Goal: Task Accomplishment & Management: Manage account settings

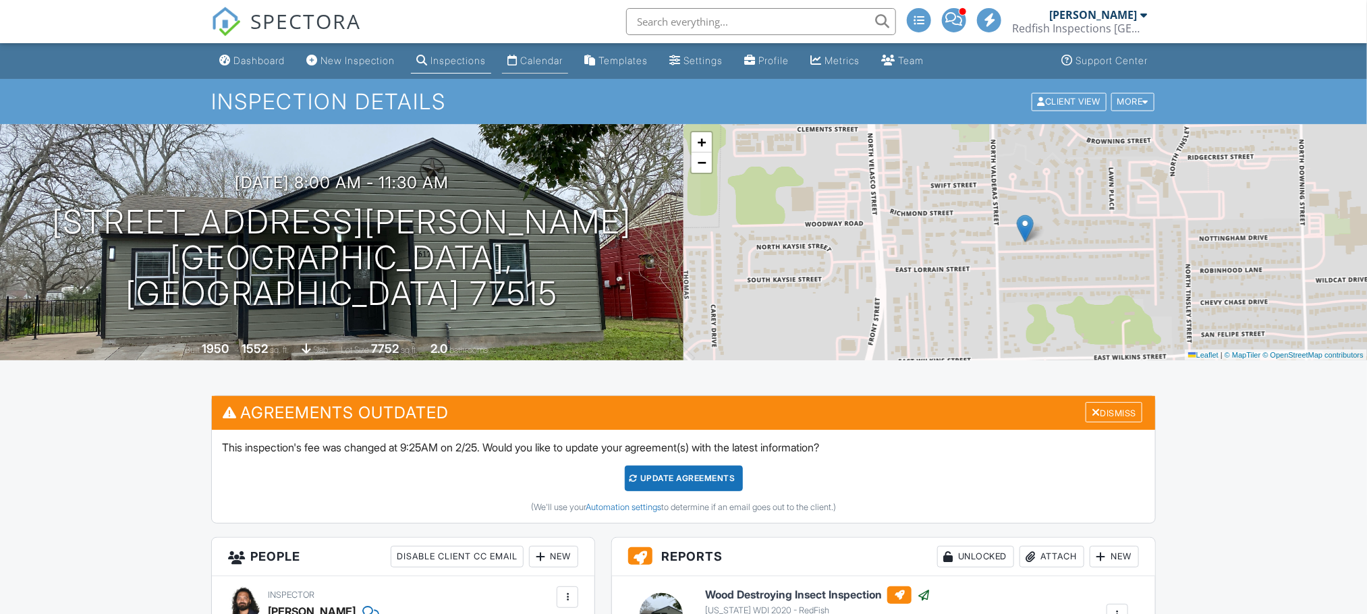
click at [542, 61] on div "Calendar" at bounding box center [541, 60] width 42 height 11
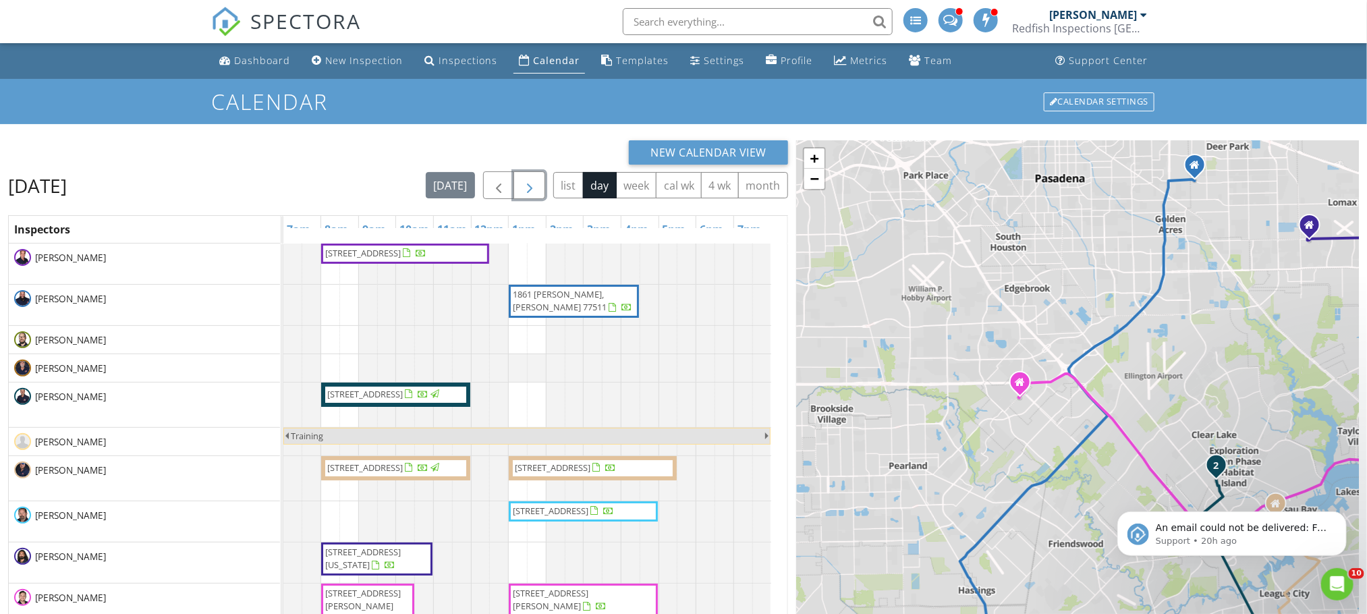
click at [528, 189] on span "button" at bounding box center [529, 185] width 16 height 16
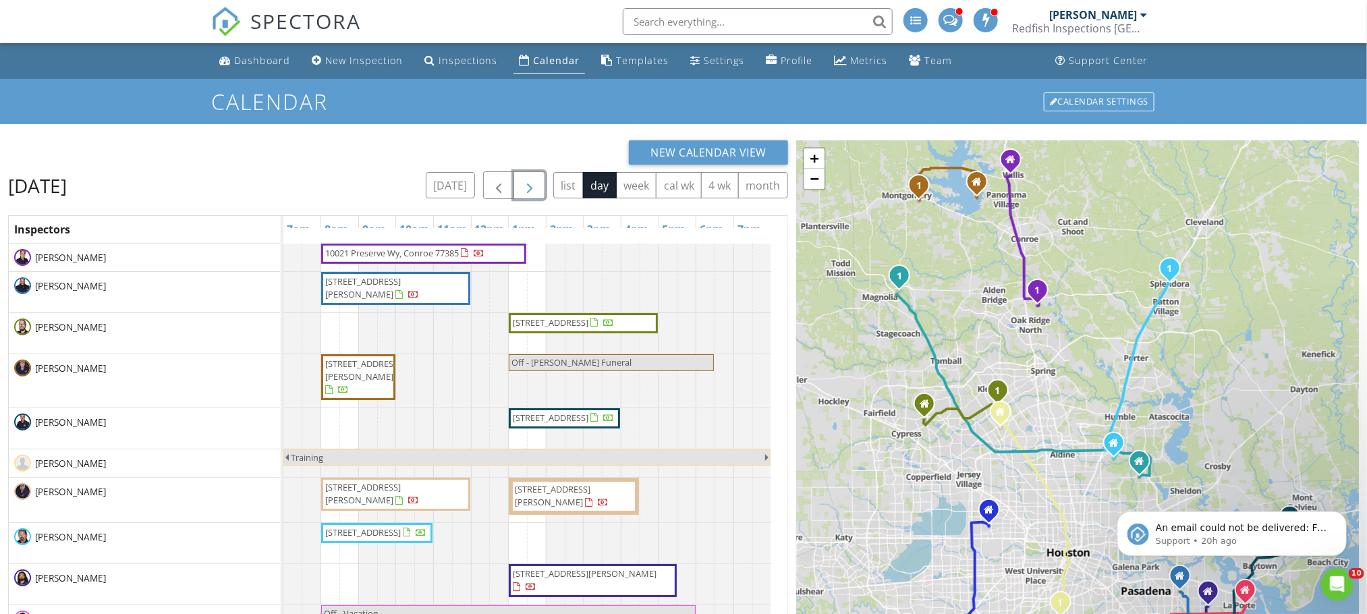
click at [521, 192] on span "button" at bounding box center [529, 185] width 16 height 16
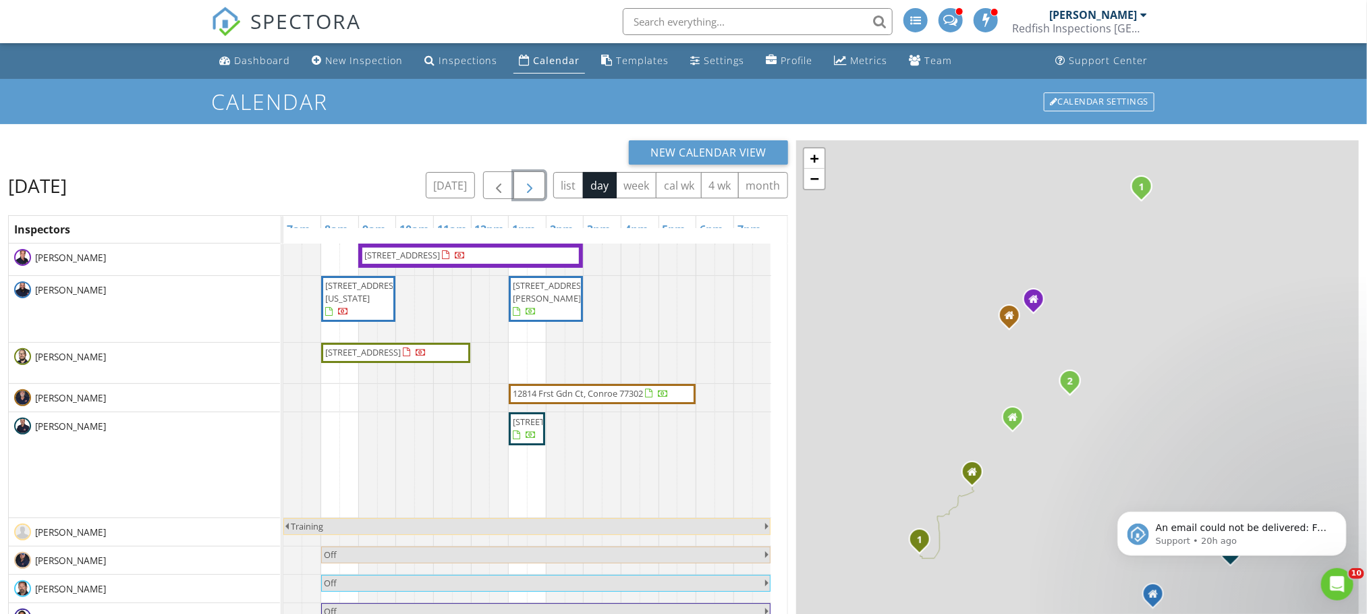
click at [521, 192] on span "button" at bounding box center [529, 185] width 16 height 16
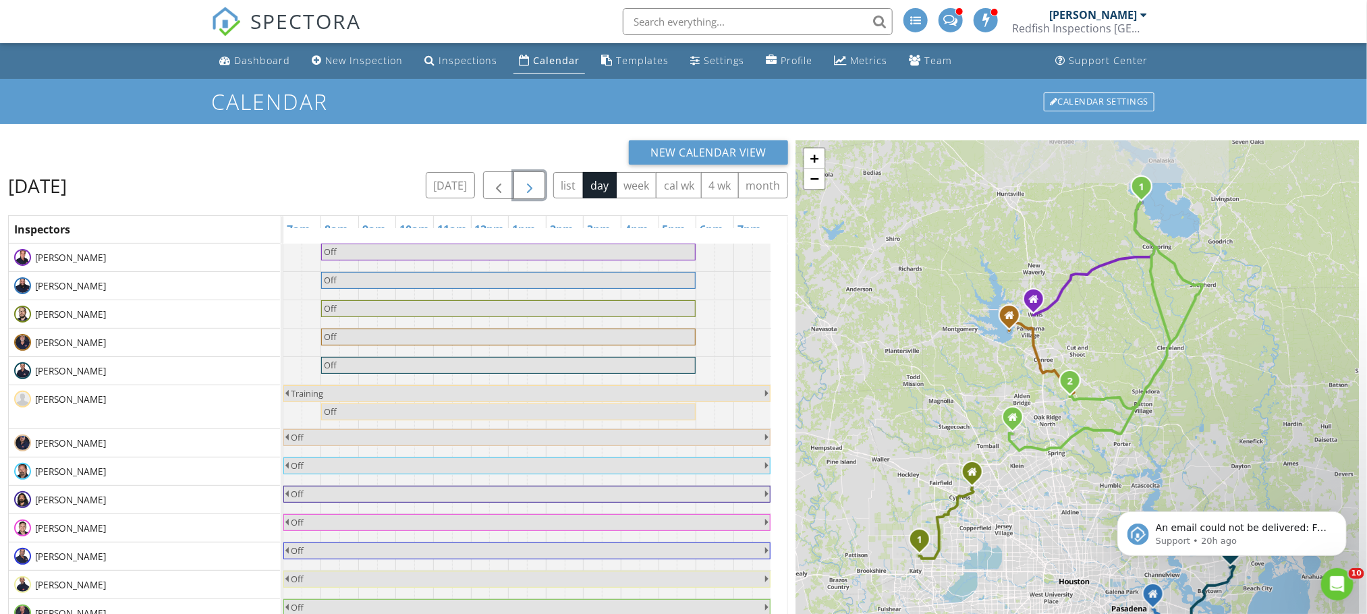
click at [521, 192] on span "button" at bounding box center [529, 185] width 16 height 16
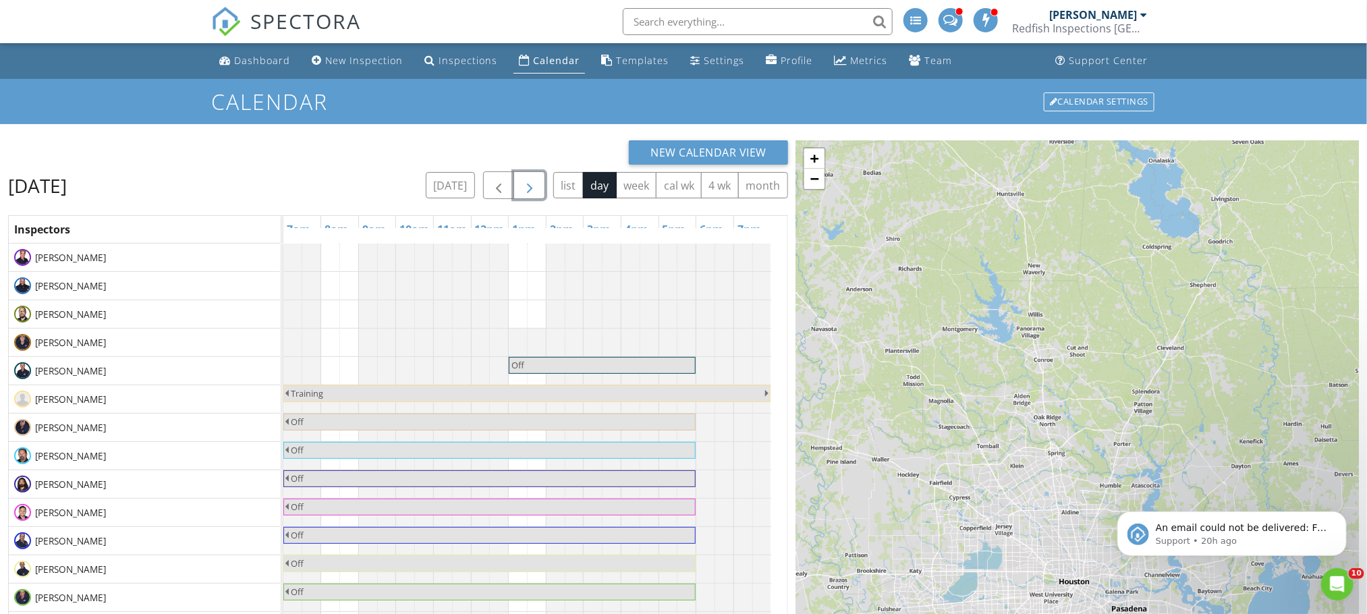
click at [521, 192] on span "button" at bounding box center [529, 185] width 16 height 16
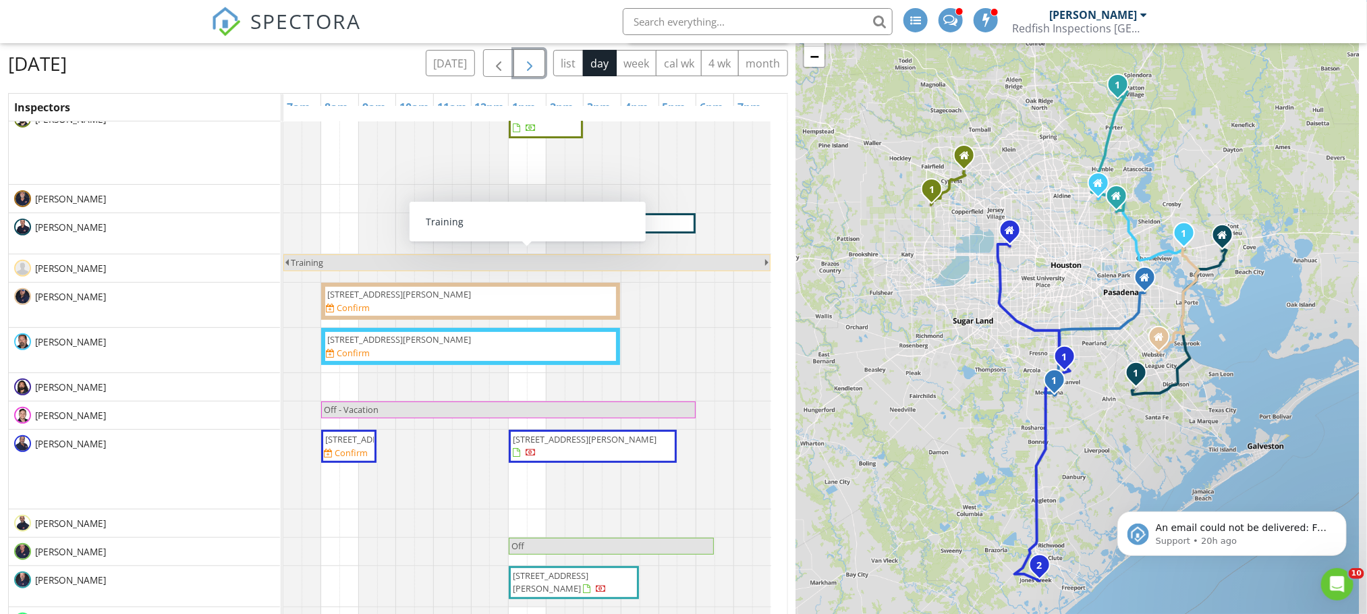
scroll to position [180, 0]
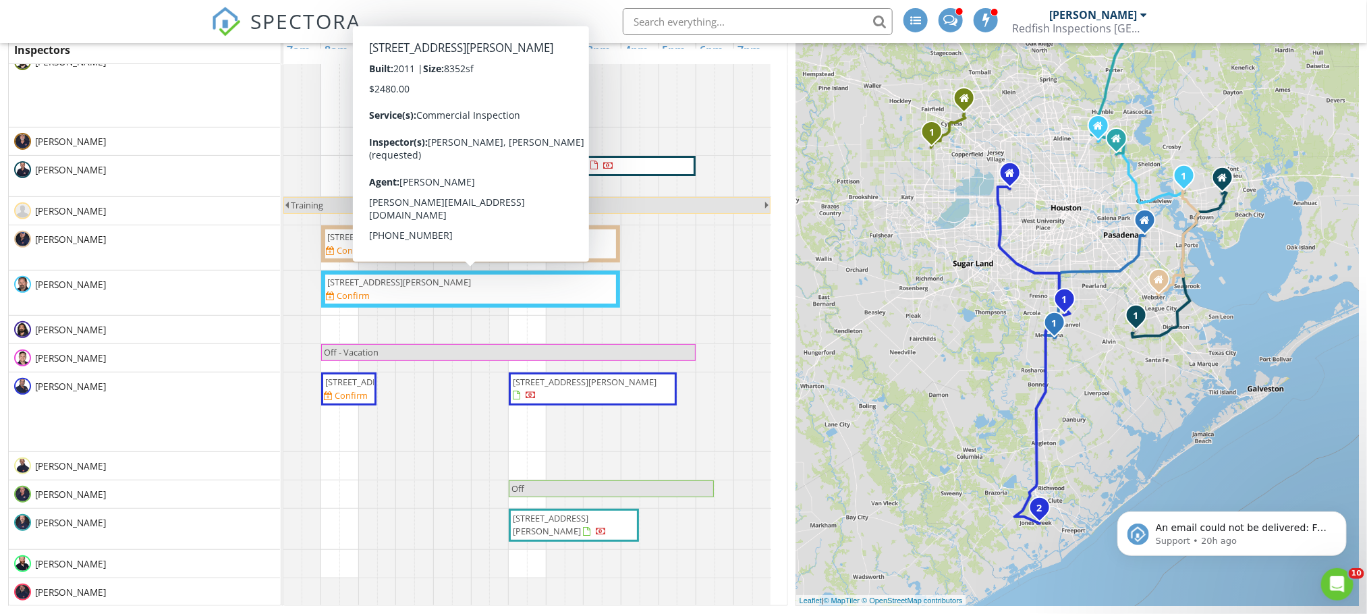
click at [553, 286] on div "2013 Ellis School Rd , Baytown 77521 Confirm" at bounding box center [470, 289] width 289 height 26
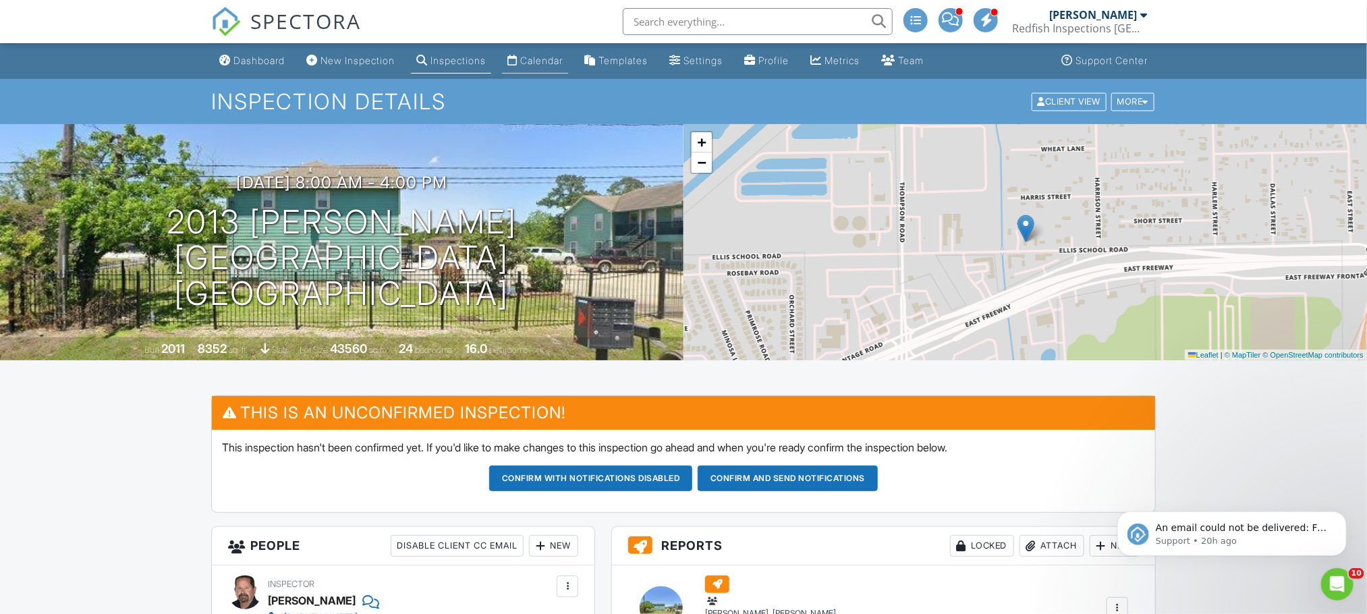
click at [541, 59] on div "Calendar" at bounding box center [541, 60] width 42 height 11
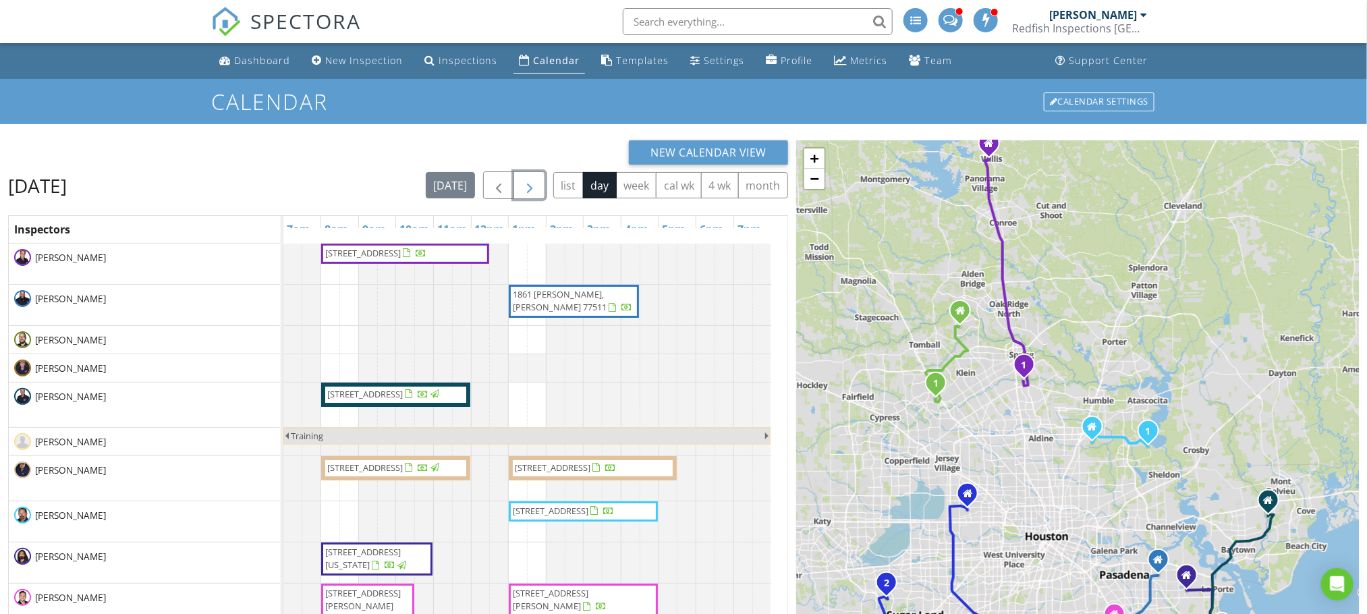
click at [529, 182] on span "button" at bounding box center [529, 185] width 16 height 16
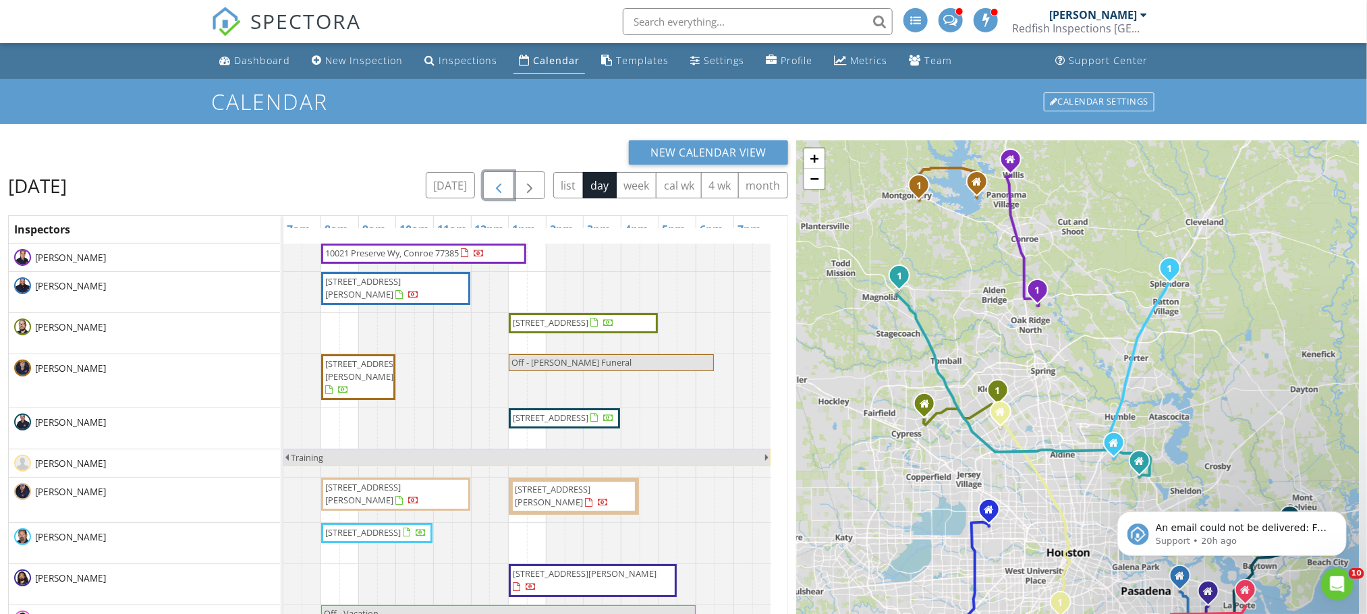
click at [502, 180] on button "button" at bounding box center [499, 185] width 32 height 28
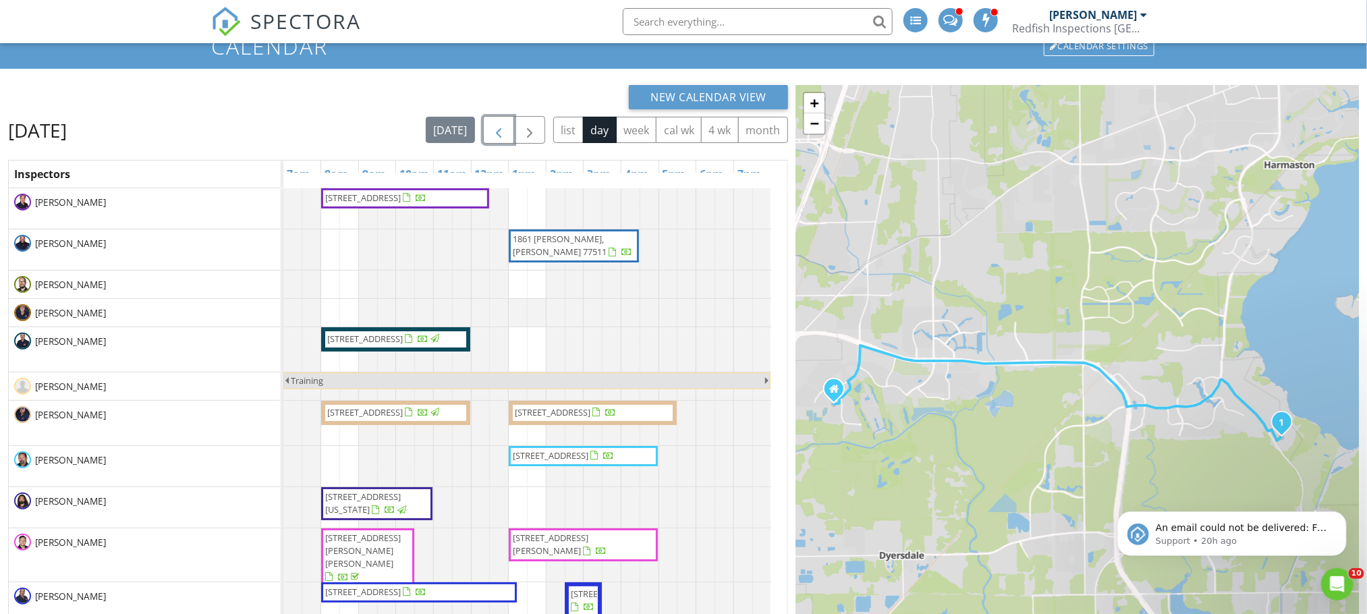
scroll to position [51, 0]
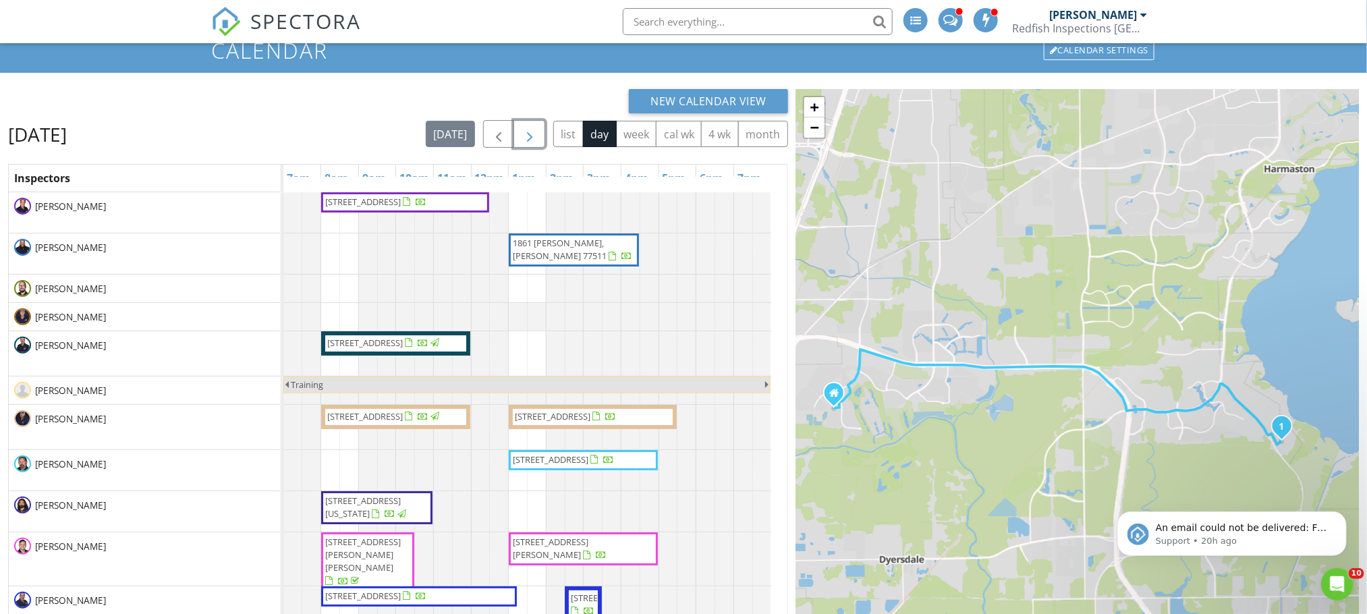
click at [534, 144] on button "button" at bounding box center [529, 134] width 32 height 28
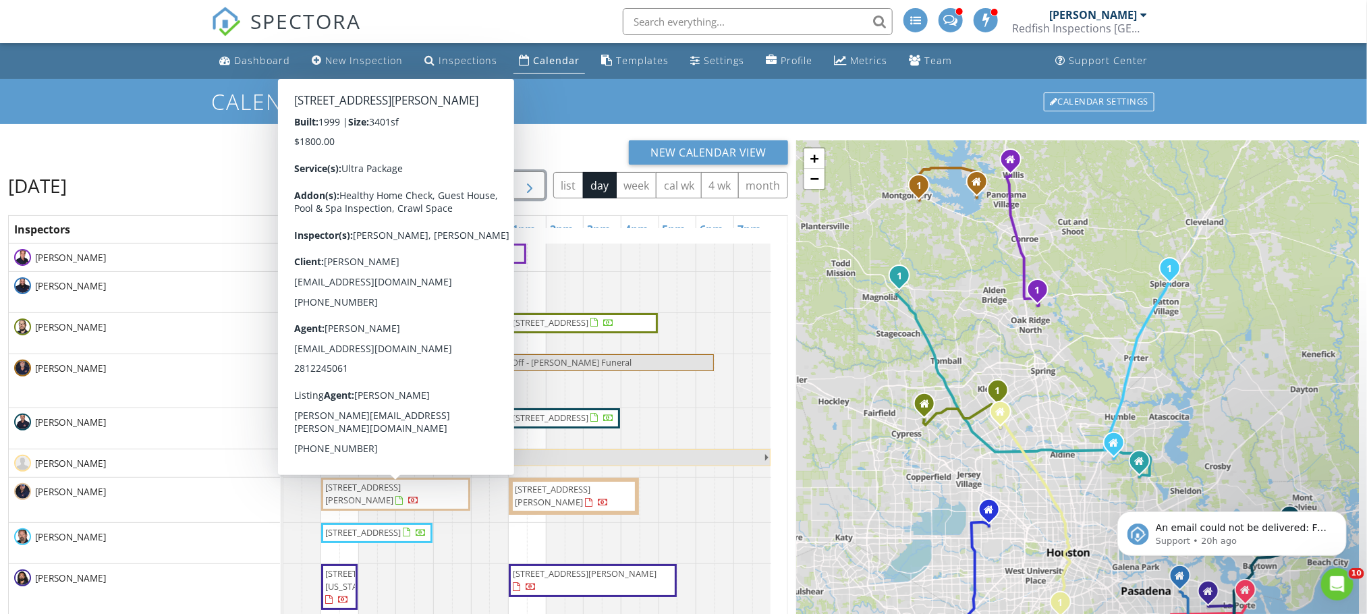
click at [401, 490] on span "806 Quintana Roo Pl, Seabrook 77586" at bounding box center [363, 493] width 76 height 25
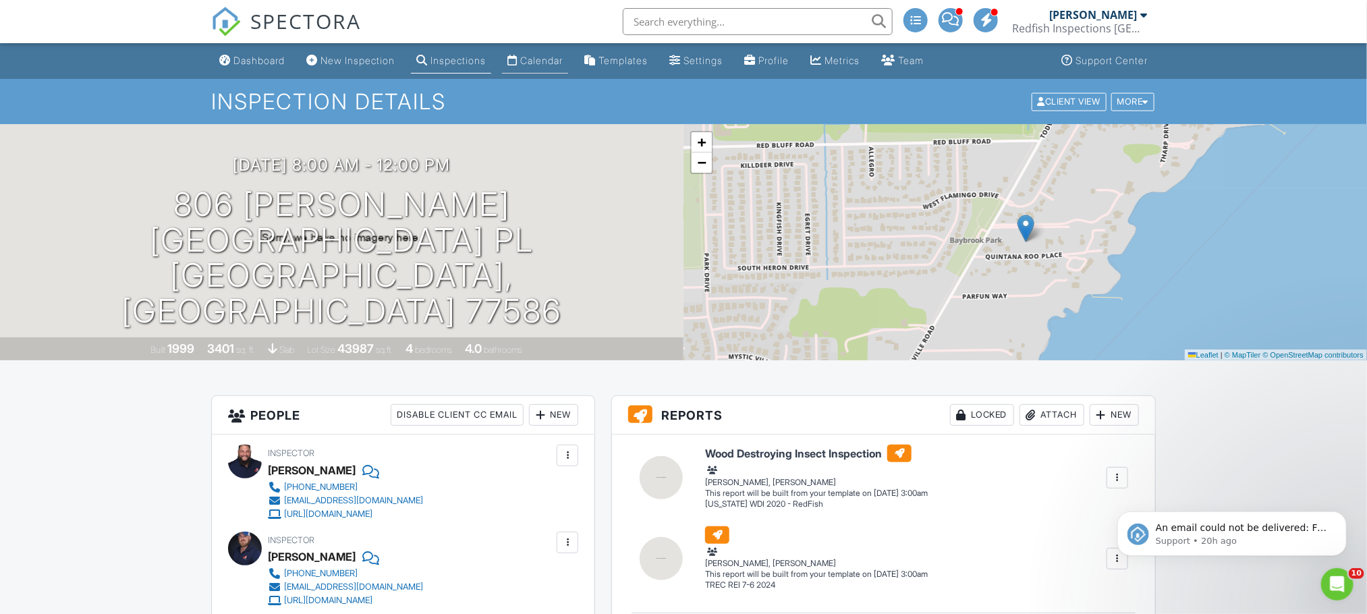
click at [555, 65] on div "Calendar" at bounding box center [541, 60] width 42 height 11
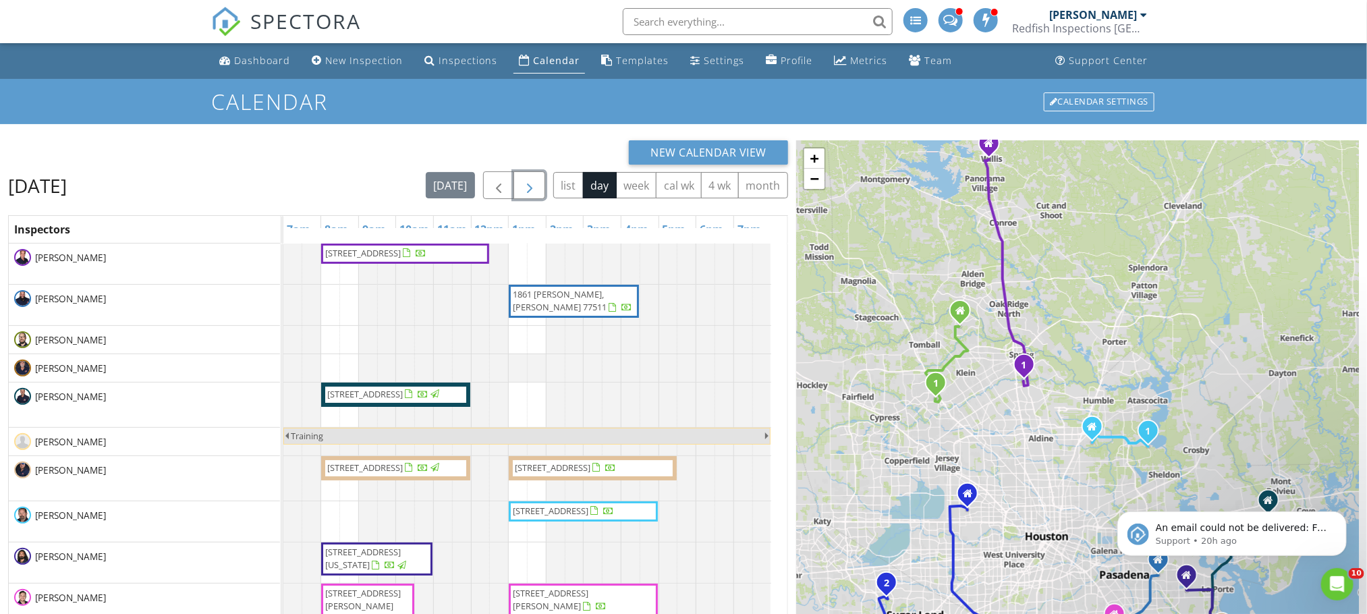
click at [523, 184] on span "button" at bounding box center [529, 185] width 16 height 16
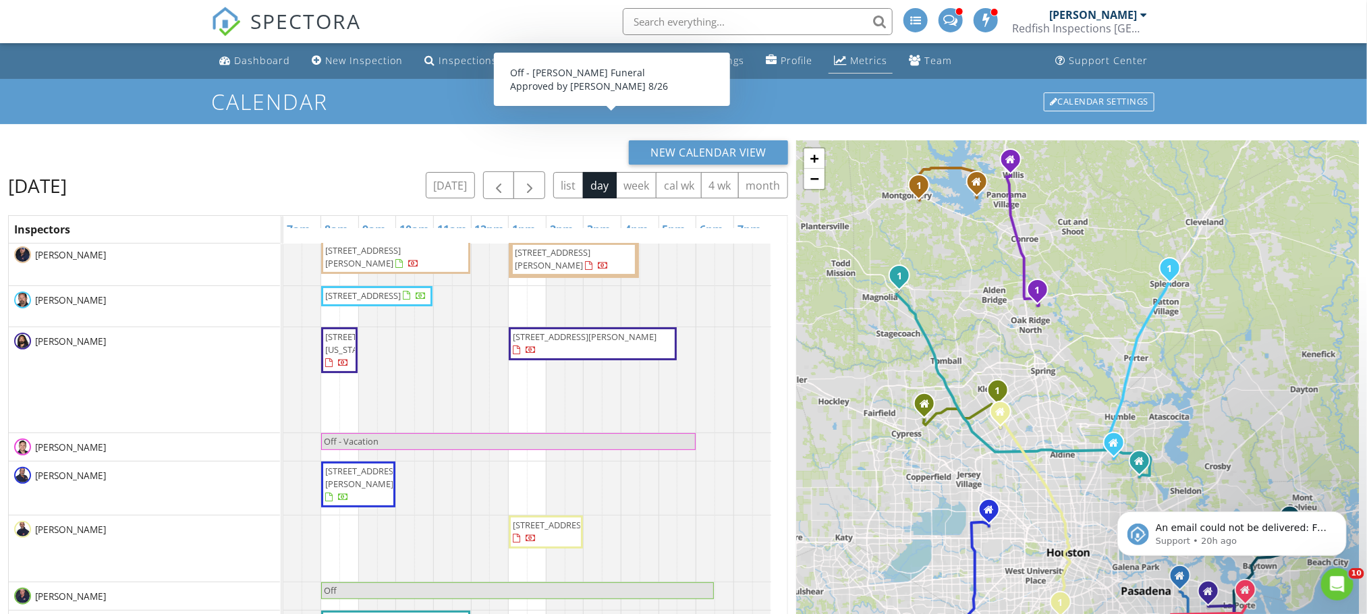
click at [874, 63] on div "Metrics" at bounding box center [868, 60] width 37 height 13
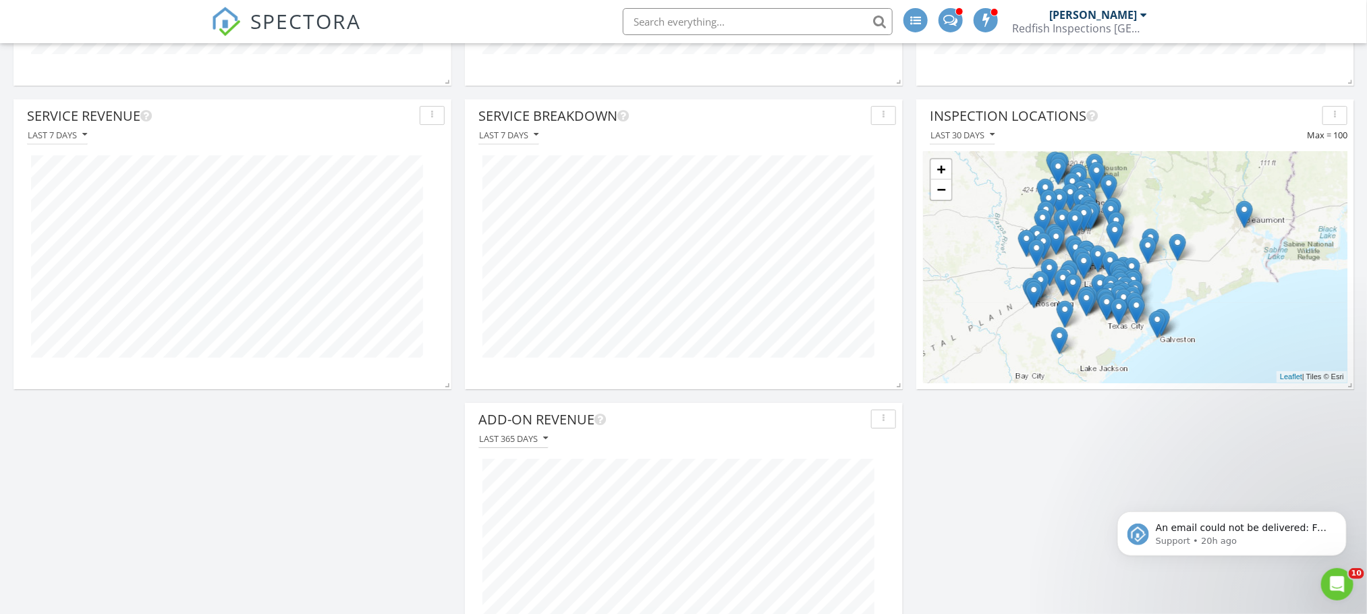
scroll to position [2219, 0]
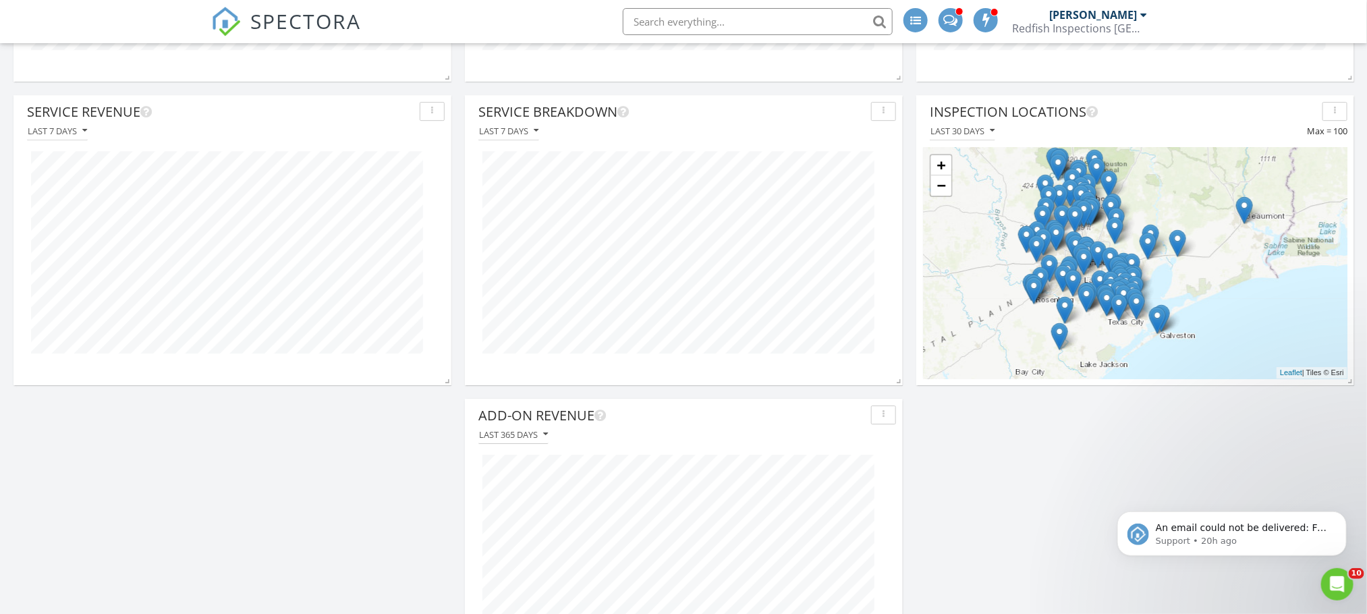
click at [91, 130] on div "Last 7 days" at bounding box center [232, 131] width 424 height 18
click at [84, 130] on icon "button" at bounding box center [84, 130] width 5 height 9
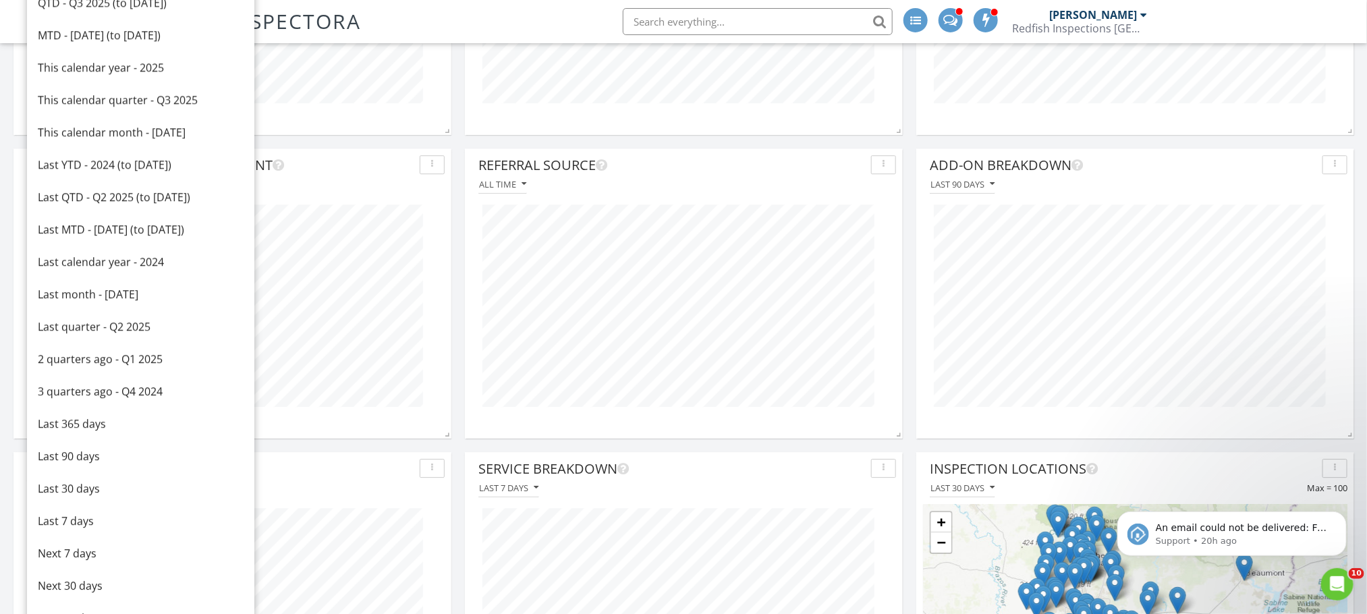
scroll to position [1854, 0]
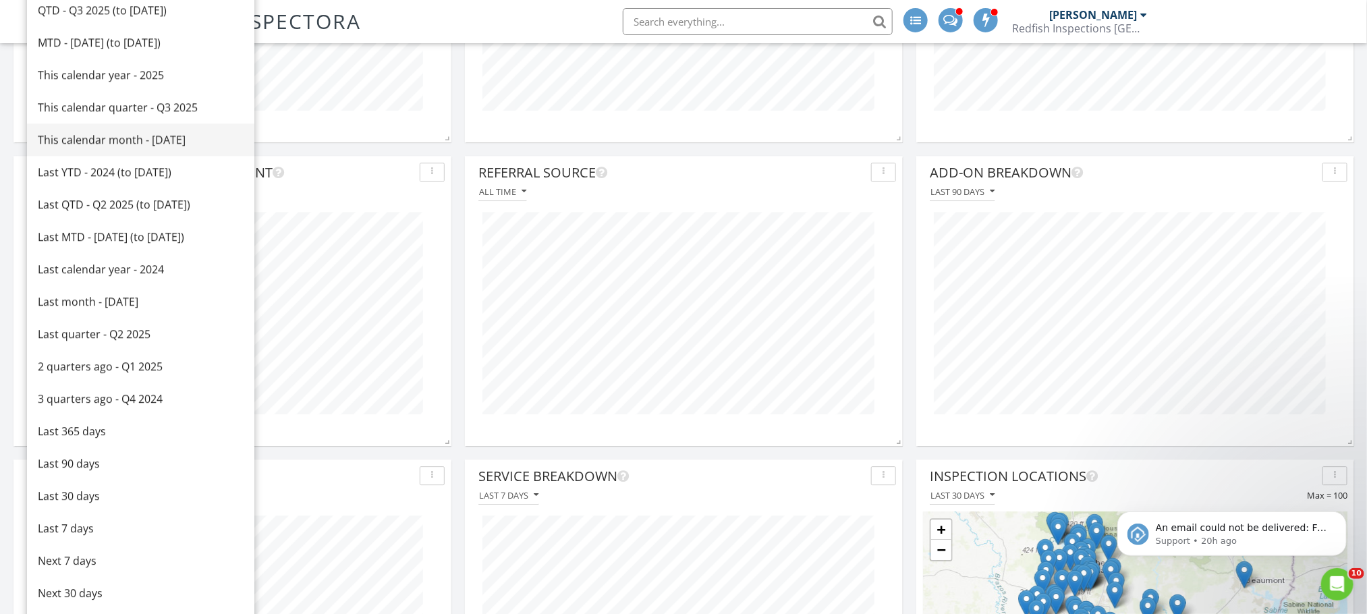
click at [146, 138] on div "This calendar month - August 2025" at bounding box center [141, 140] width 206 height 16
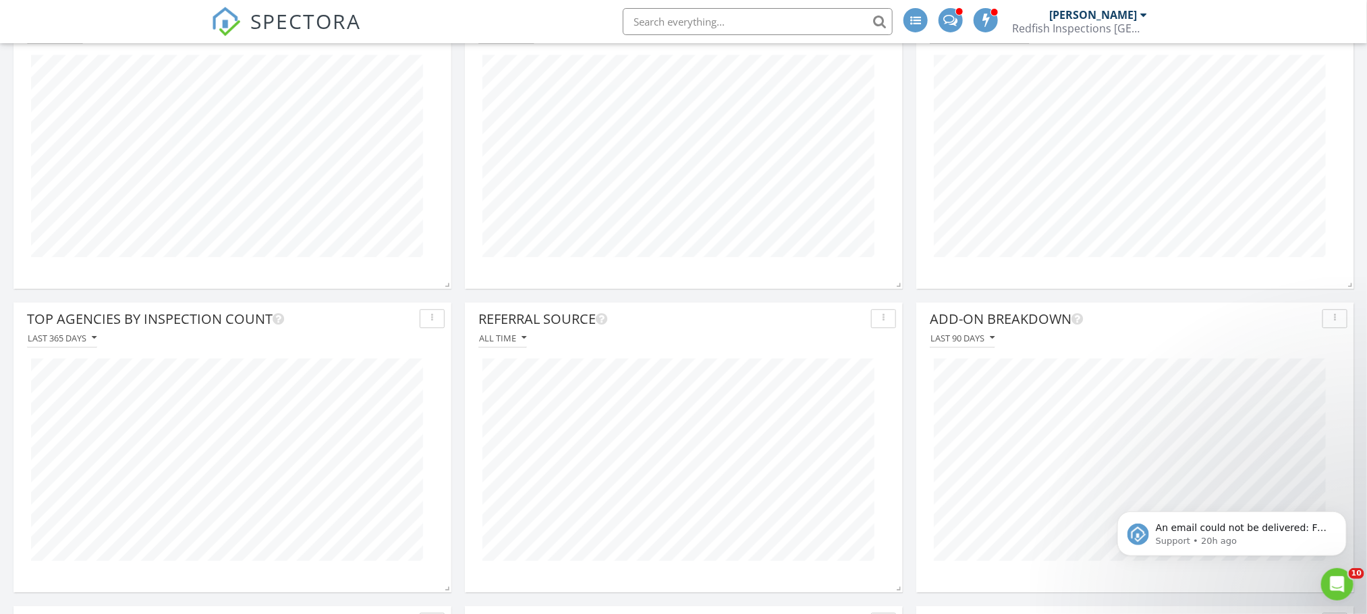
scroll to position [1707, 0]
click at [96, 335] on icon "button" at bounding box center [94, 339] width 5 height 9
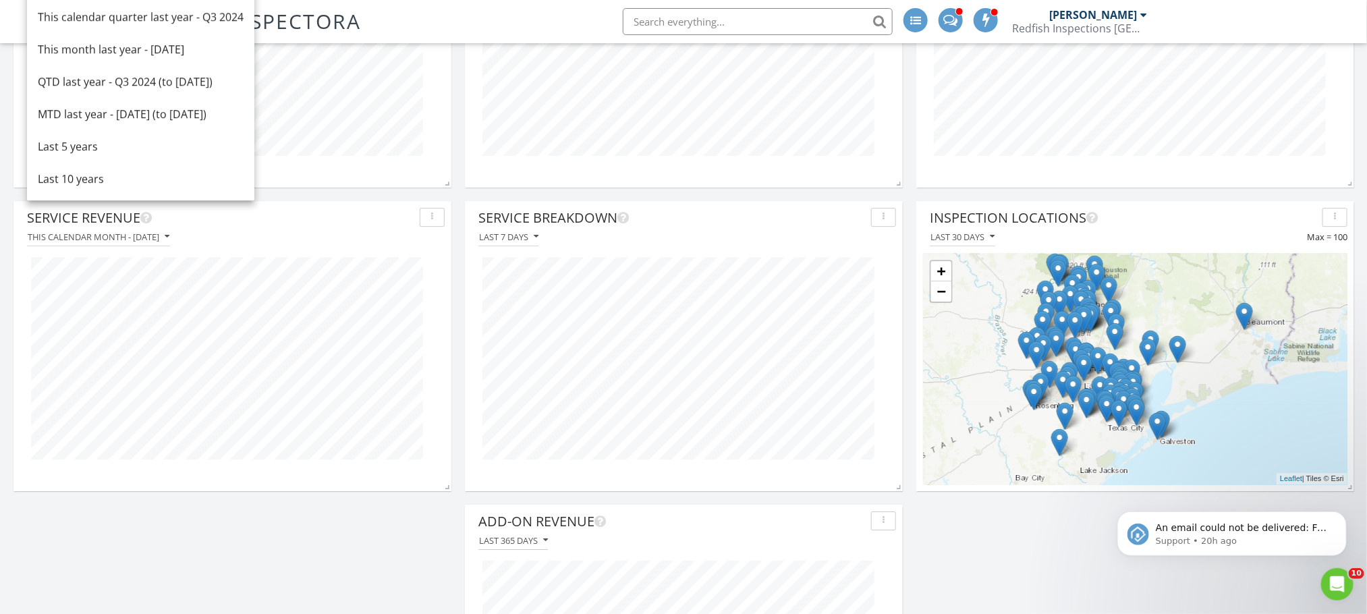
scroll to position [2091, 0]
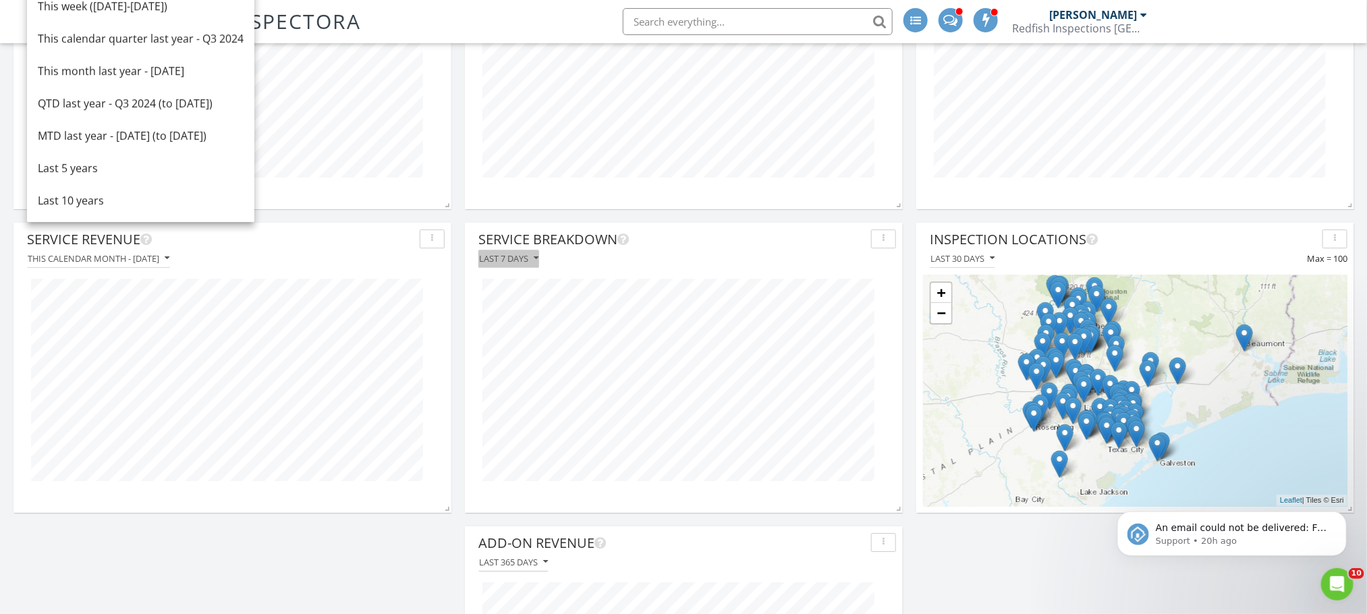
click at [534, 264] on button "Last 7 days" at bounding box center [508, 259] width 61 height 18
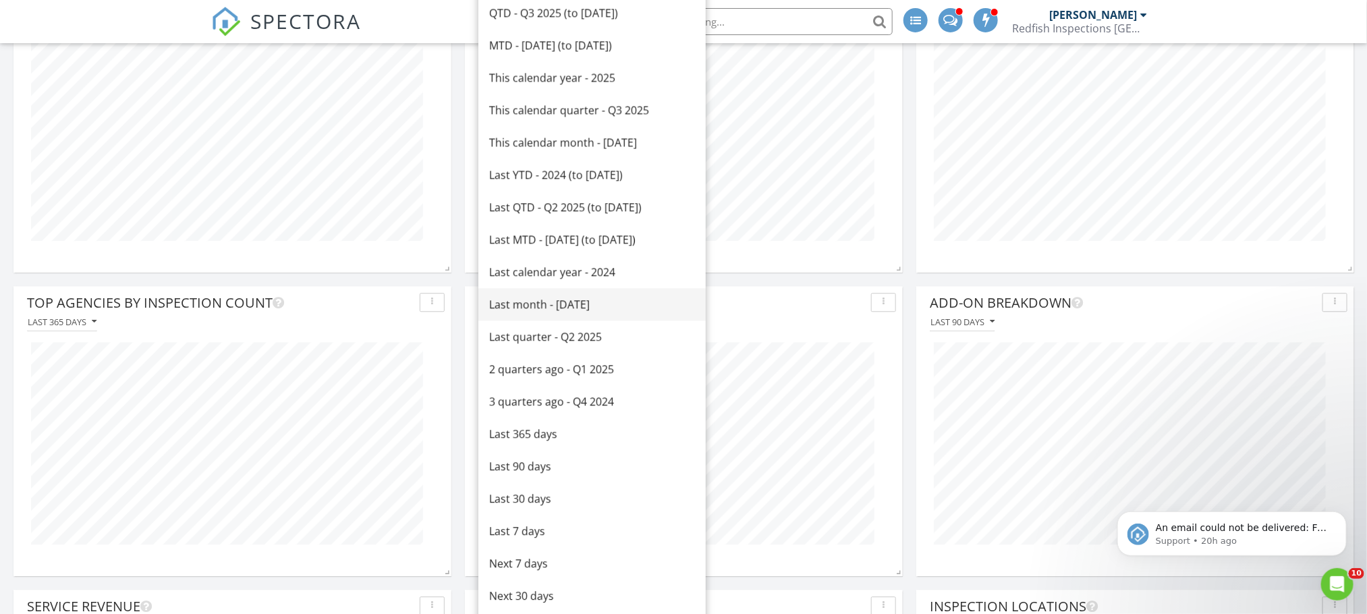
scroll to position [1720, 0]
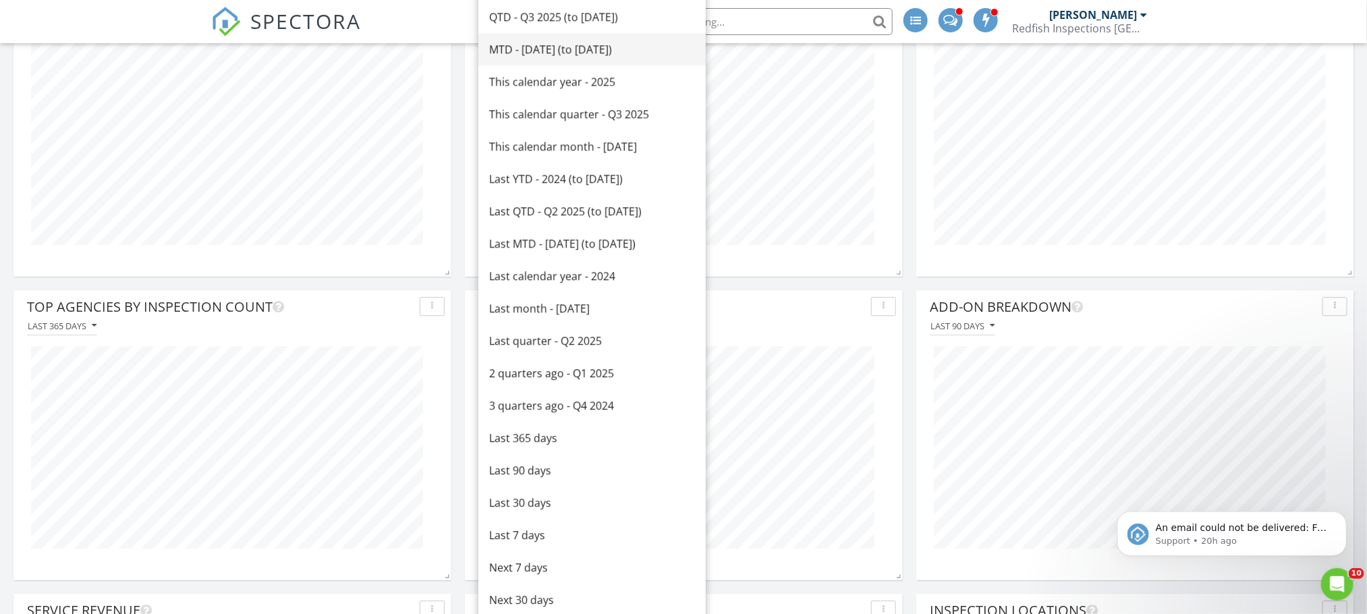
click at [608, 47] on div "MTD - August 2025 (to Aug 28th)" at bounding box center [592, 49] width 206 height 16
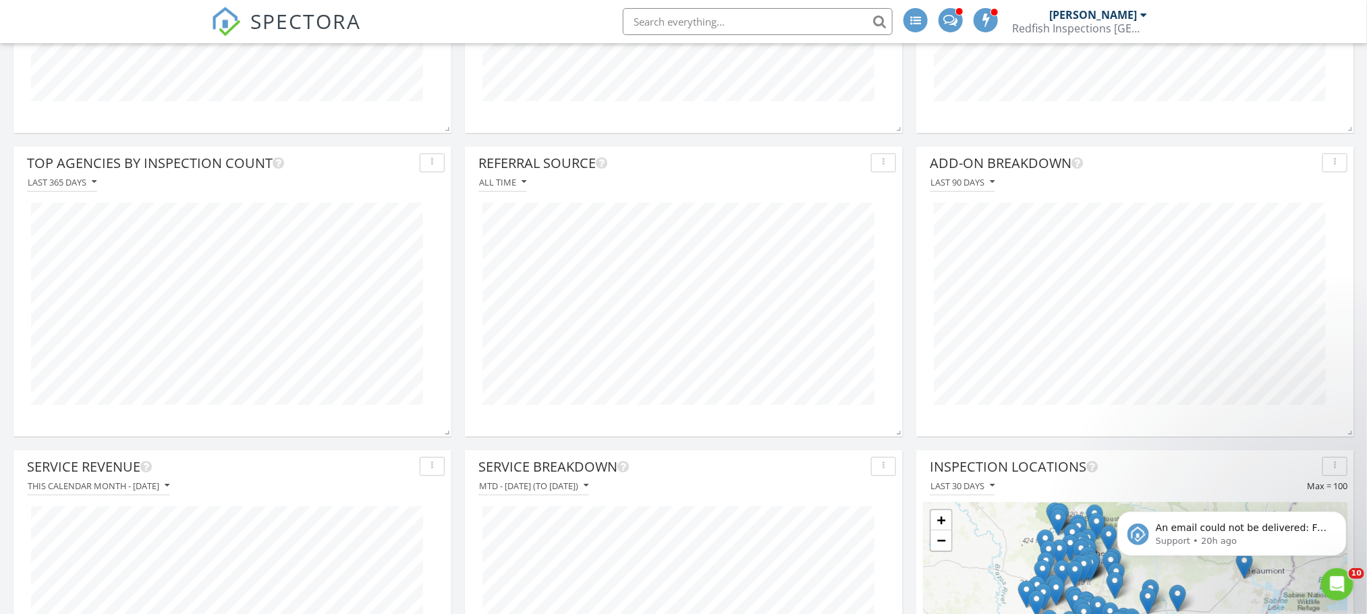
scroll to position [1854, 0]
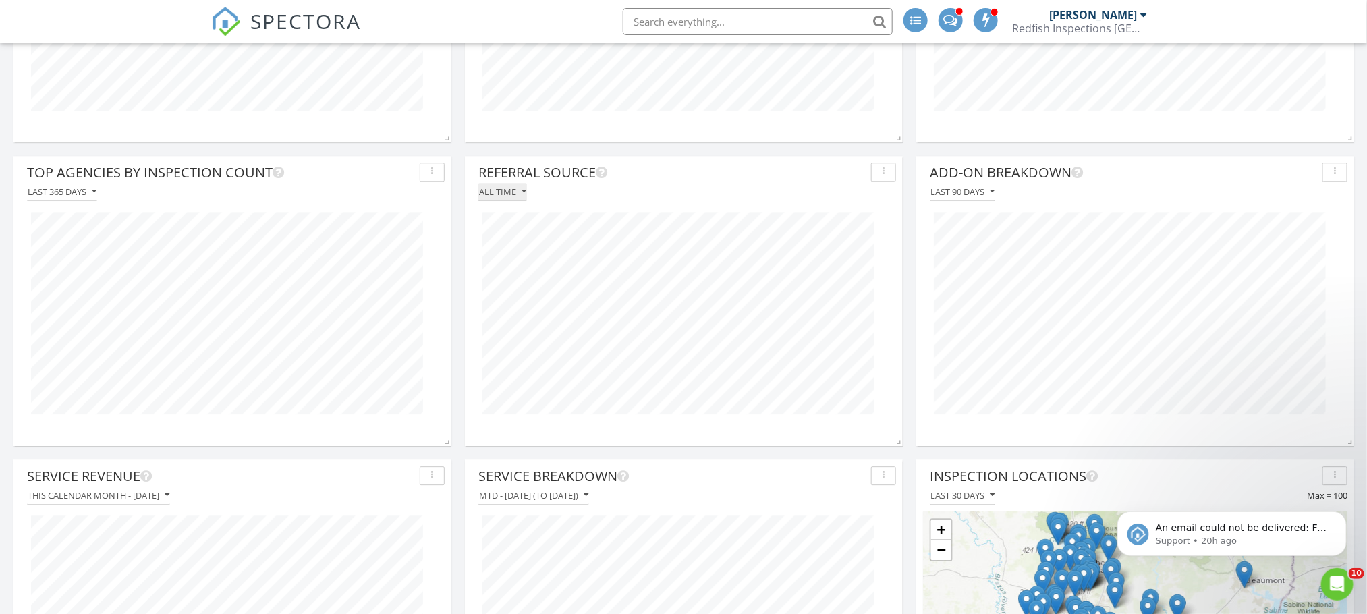
click at [523, 192] on icon "button" at bounding box center [523, 191] width 5 height 9
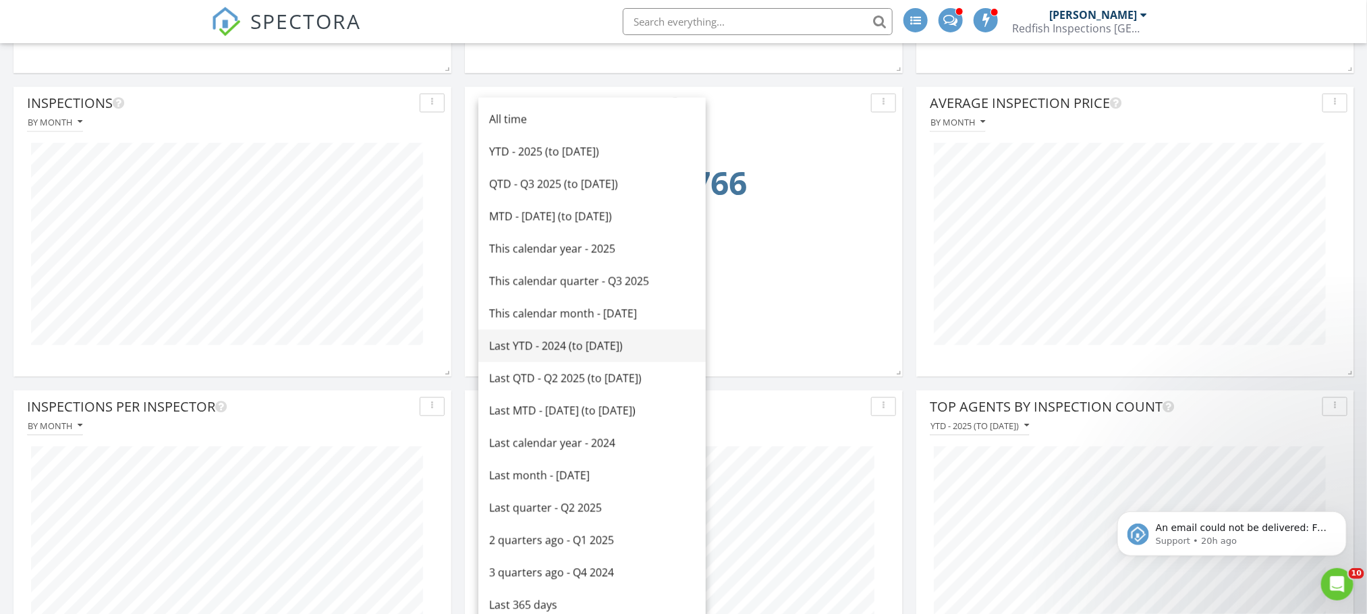
scroll to position [1315, 0]
click at [586, 247] on div "This calendar year - 2025" at bounding box center [592, 249] width 206 height 16
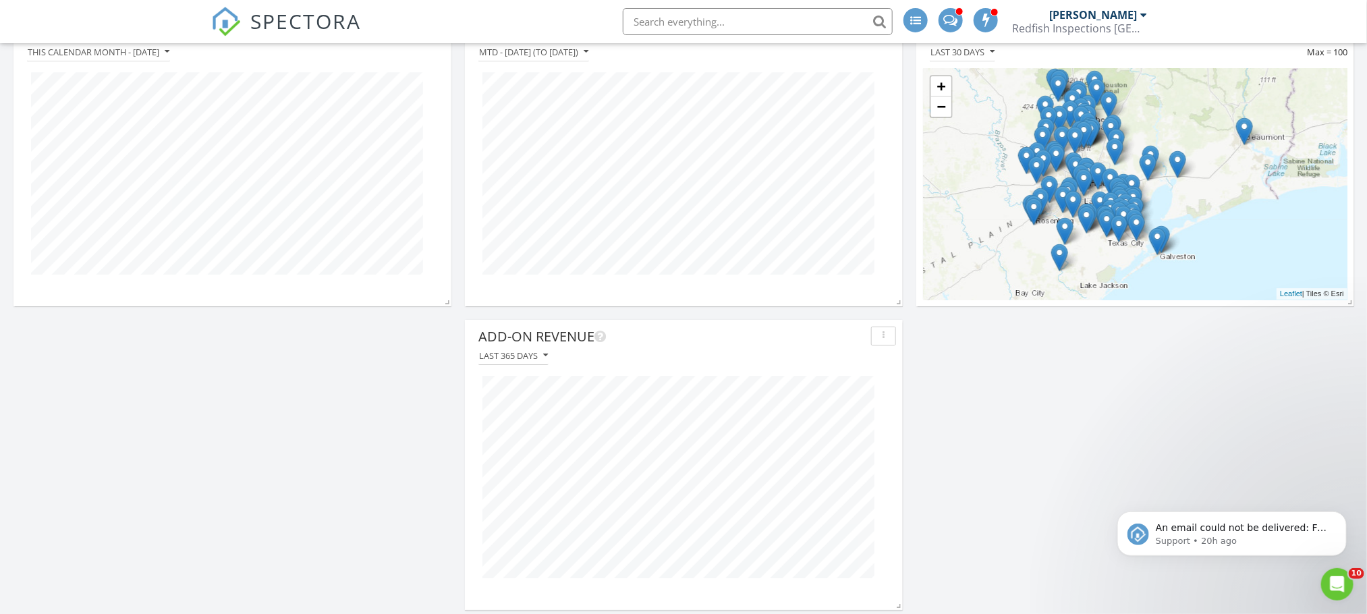
scroll to position [2307, 0]
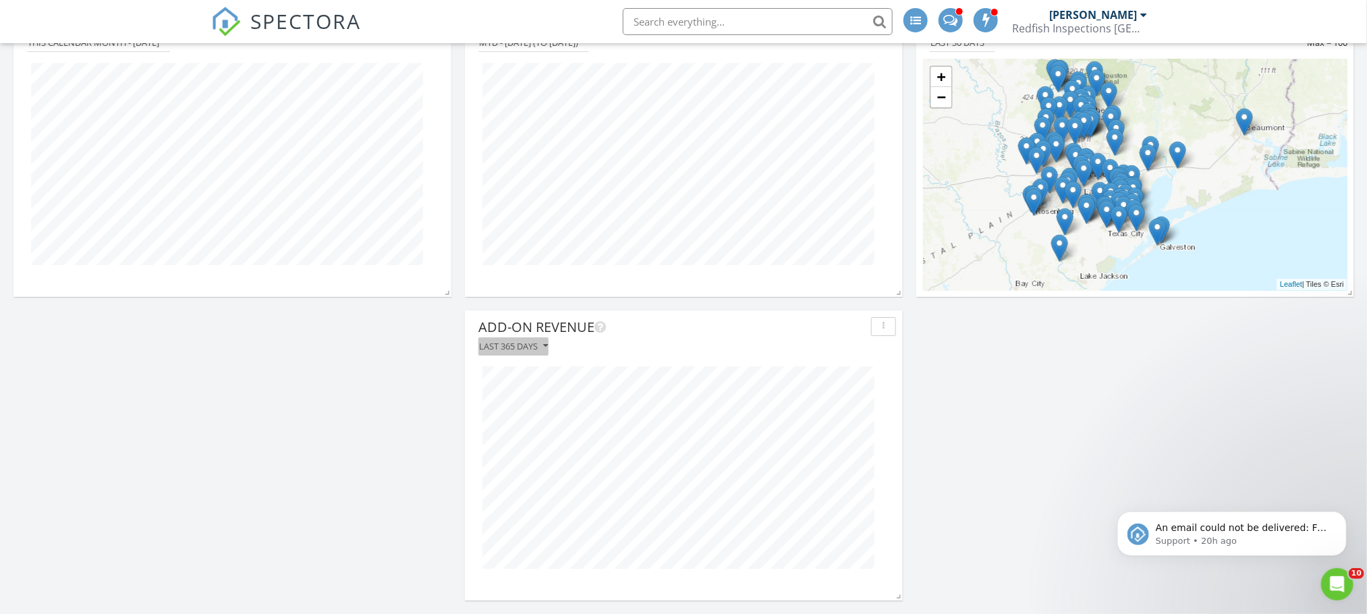
click at [547, 340] on button "Last 365 days" at bounding box center [513, 346] width 70 height 18
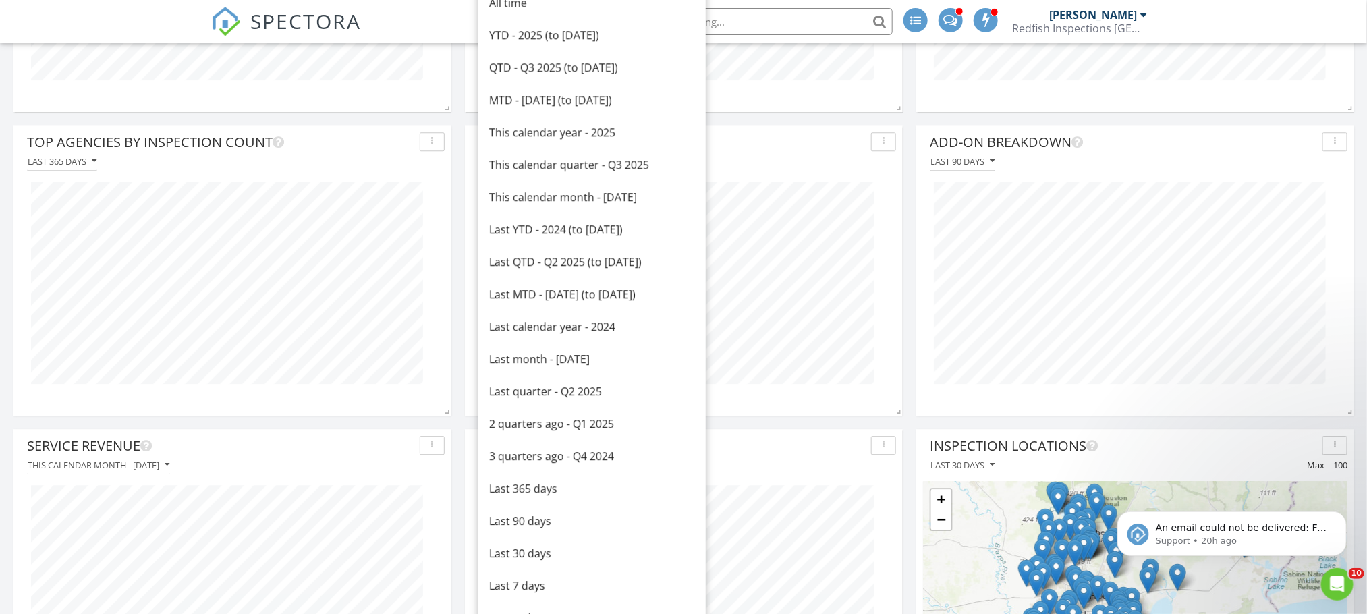
scroll to position [1882, 0]
click at [573, 138] on div "This calendar year - 2025" at bounding box center [592, 135] width 206 height 16
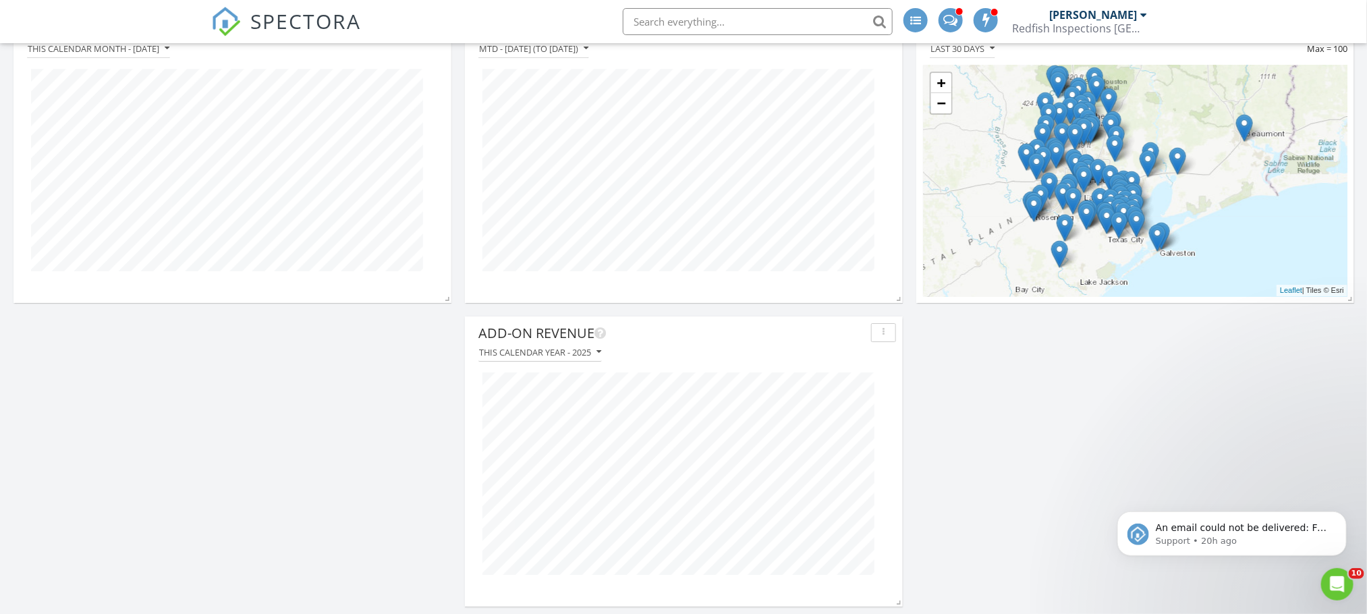
scroll to position [2307, 0]
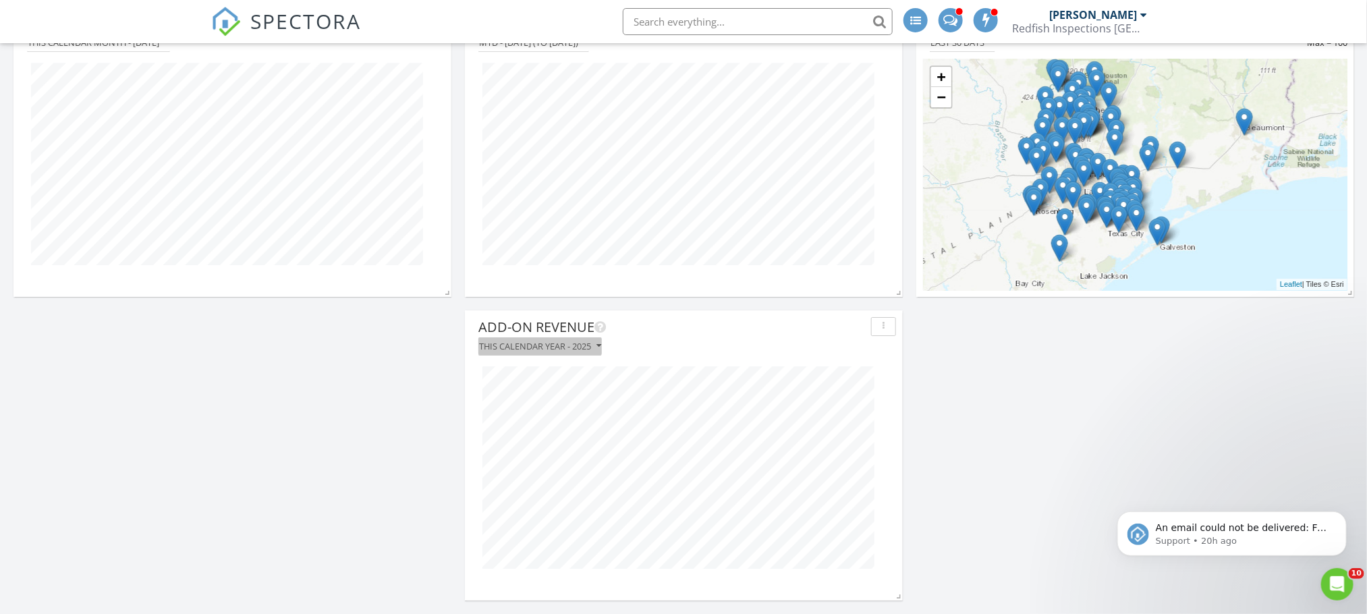
click at [595, 346] on div "This calendar year - 2025" at bounding box center [540, 345] width 122 height 9
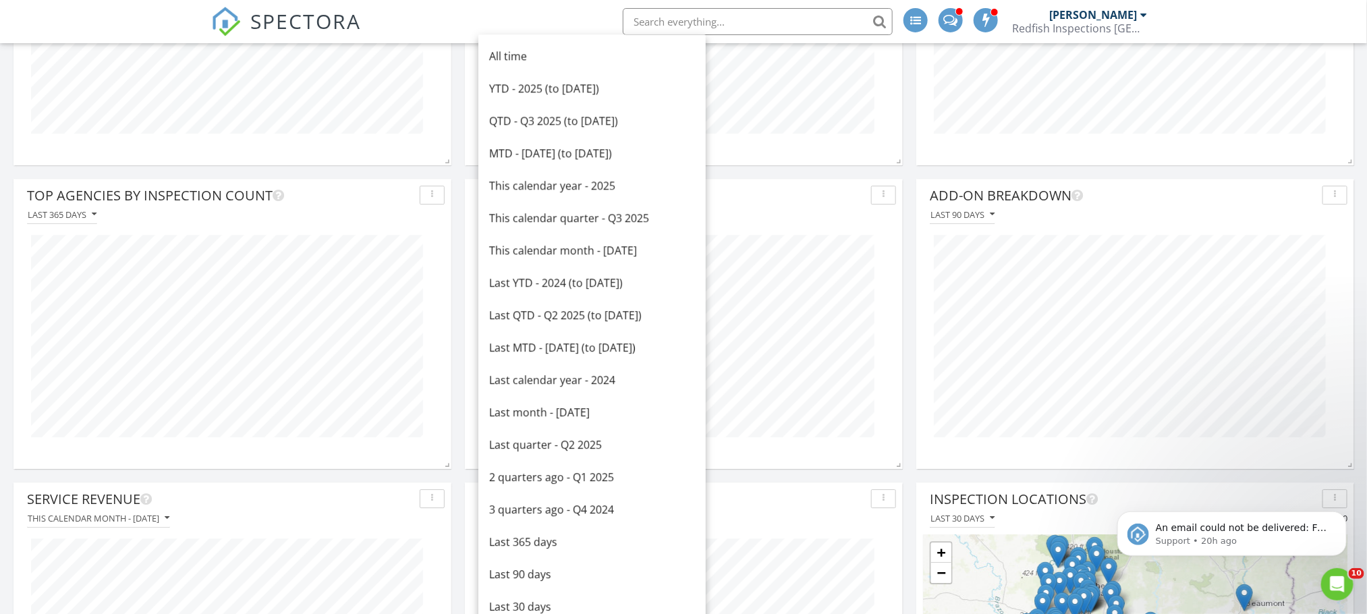
scroll to position [1808, 0]
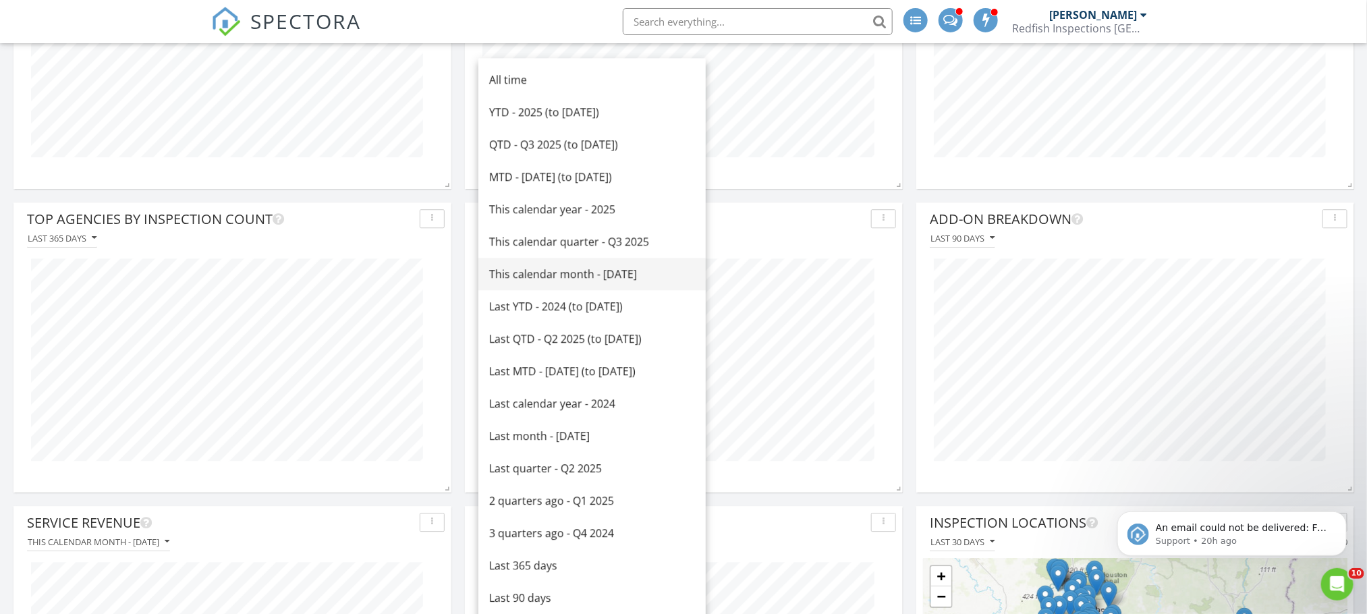
click at [598, 276] on div "This calendar month - August 2025" at bounding box center [592, 274] width 206 height 16
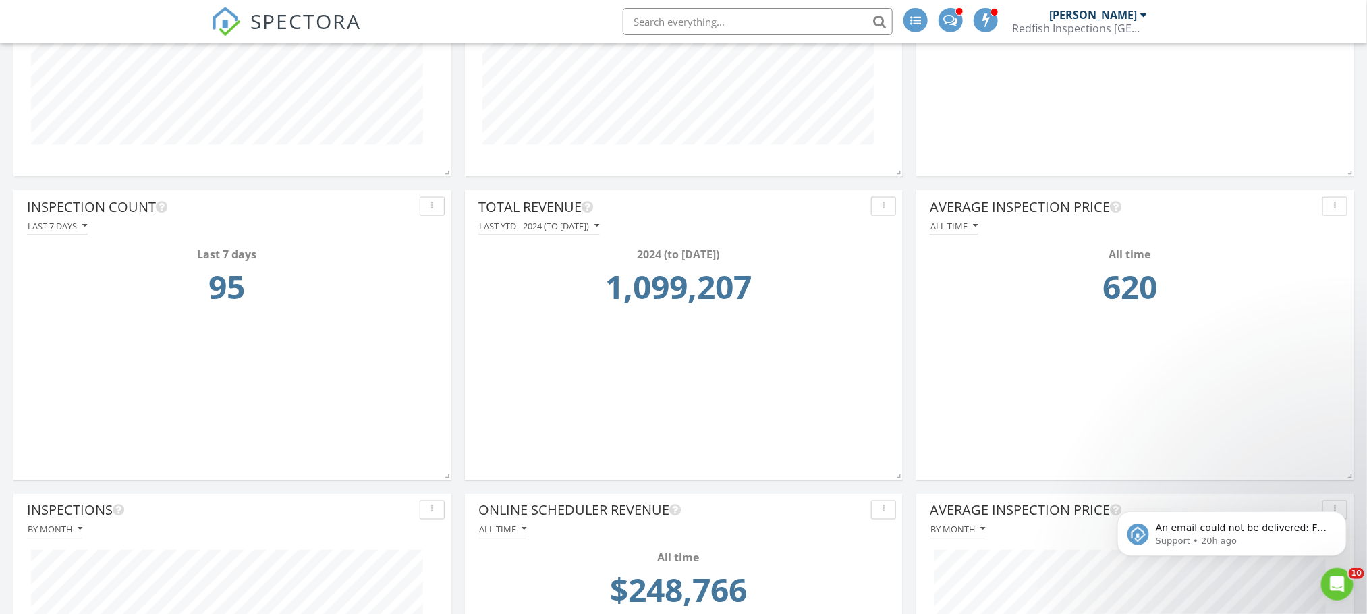
scroll to position [863, 0]
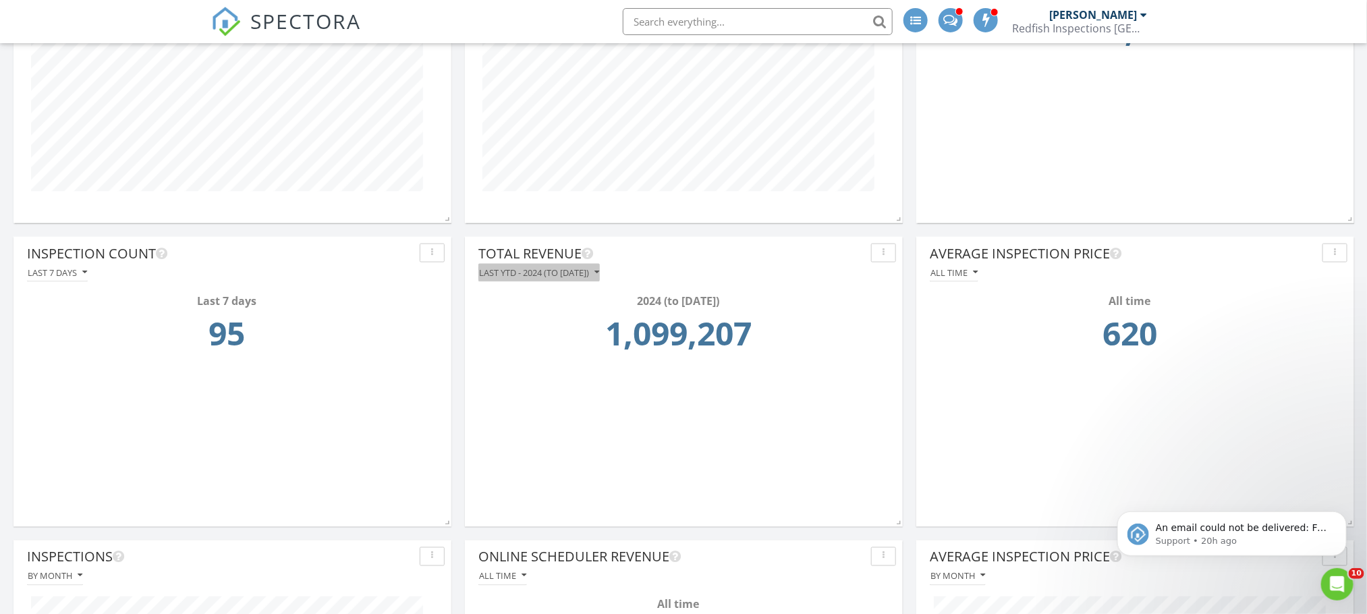
click at [599, 271] on icon "button" at bounding box center [596, 272] width 5 height 9
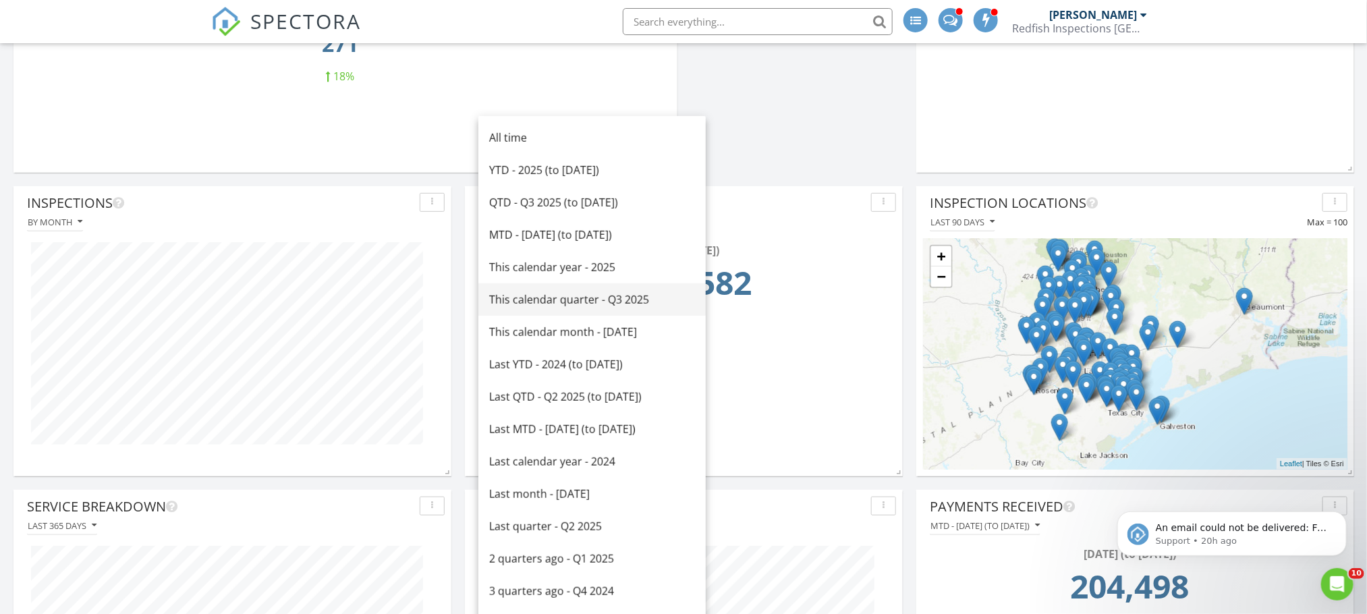
scroll to position [304, 0]
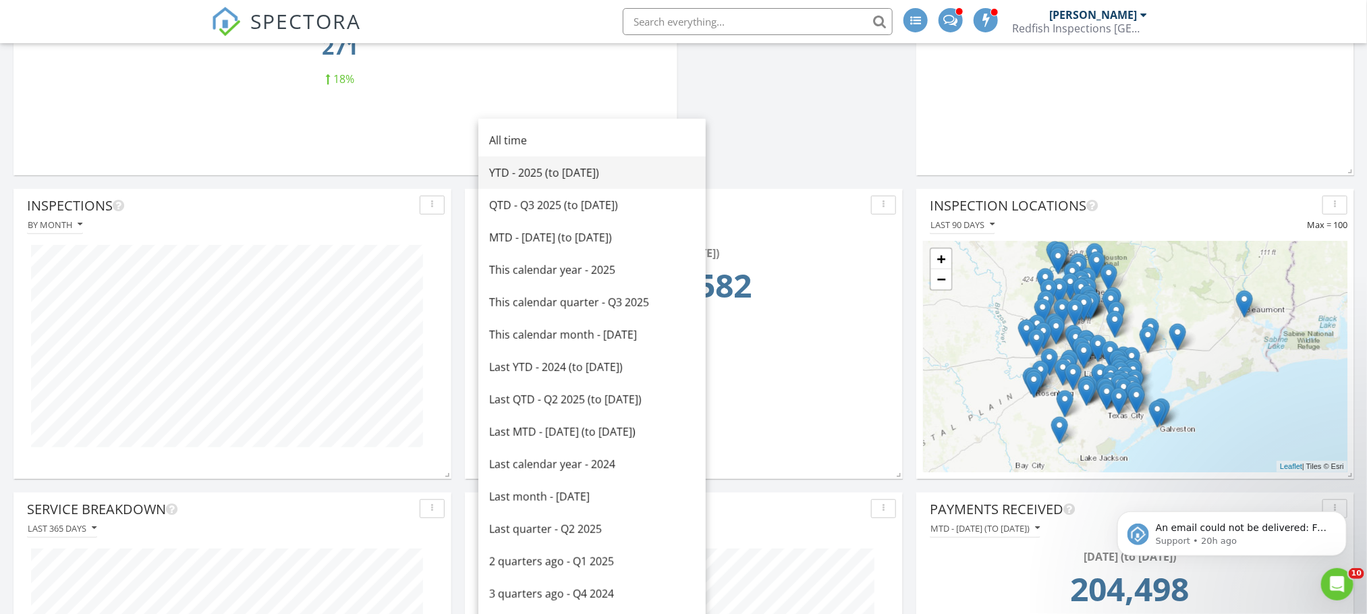
click at [609, 170] on div "YTD - 2025 (to Aug 28th)" at bounding box center [592, 173] width 206 height 16
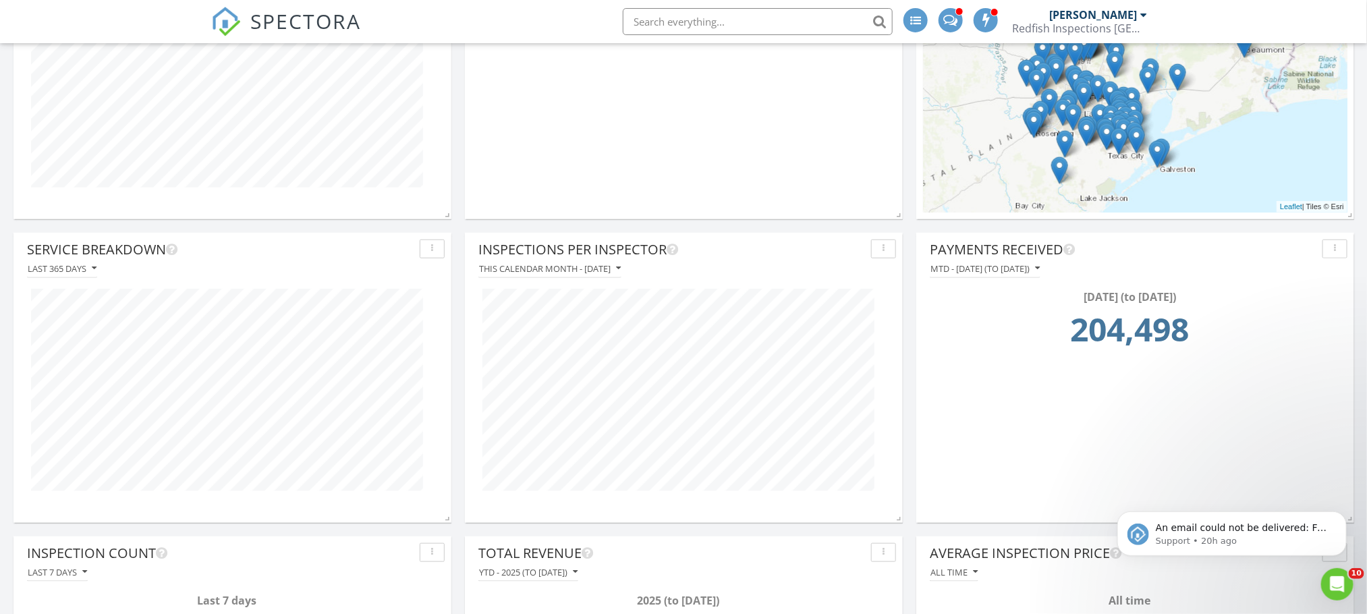
scroll to position [567, 0]
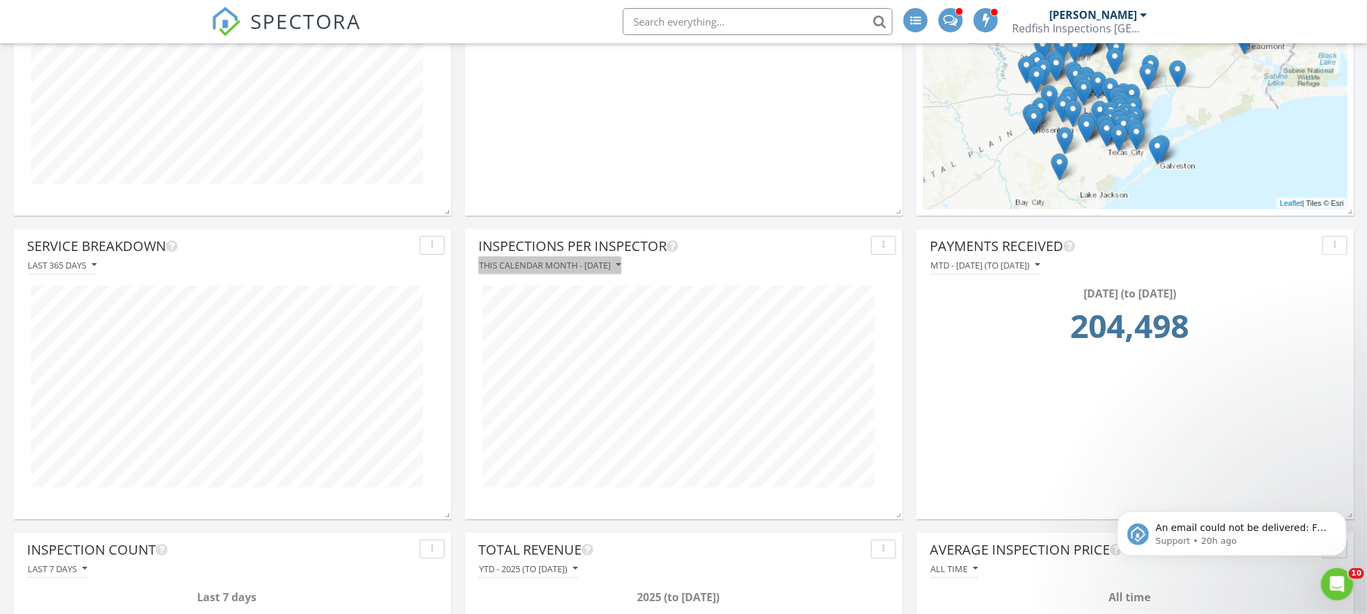
click at [621, 264] on icon "button" at bounding box center [618, 264] width 5 height 9
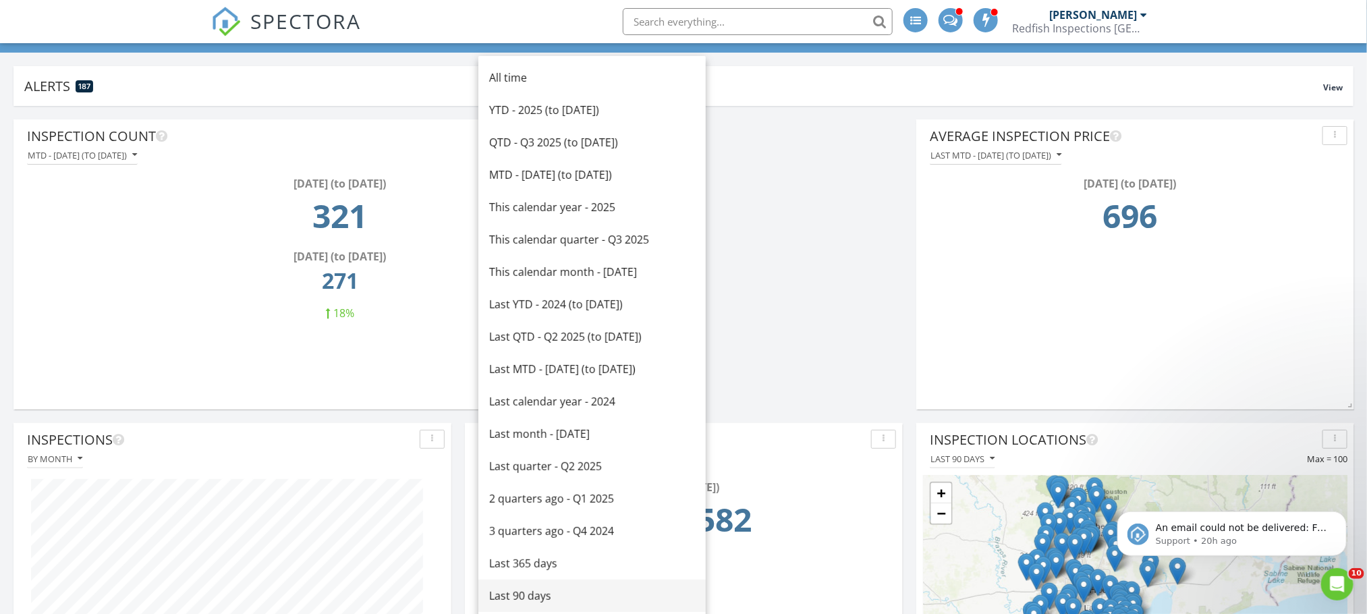
scroll to position [61, 0]
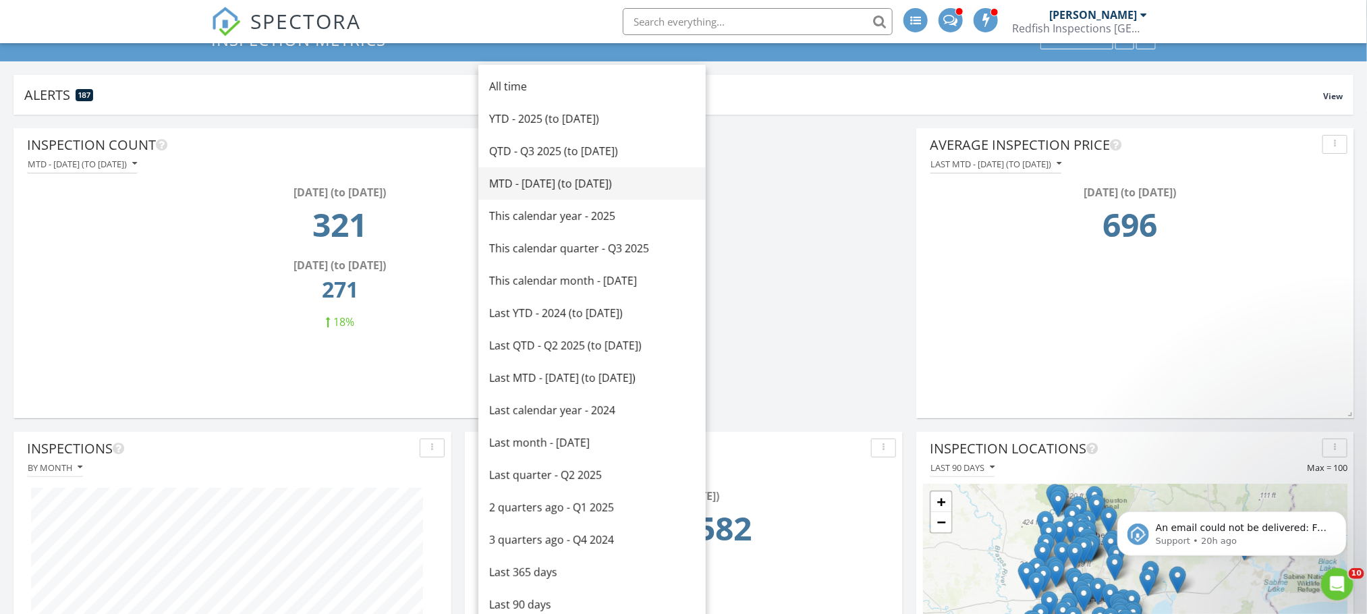
click at [611, 185] on div "MTD - August 2025 (to Aug 28th)" at bounding box center [592, 183] width 206 height 16
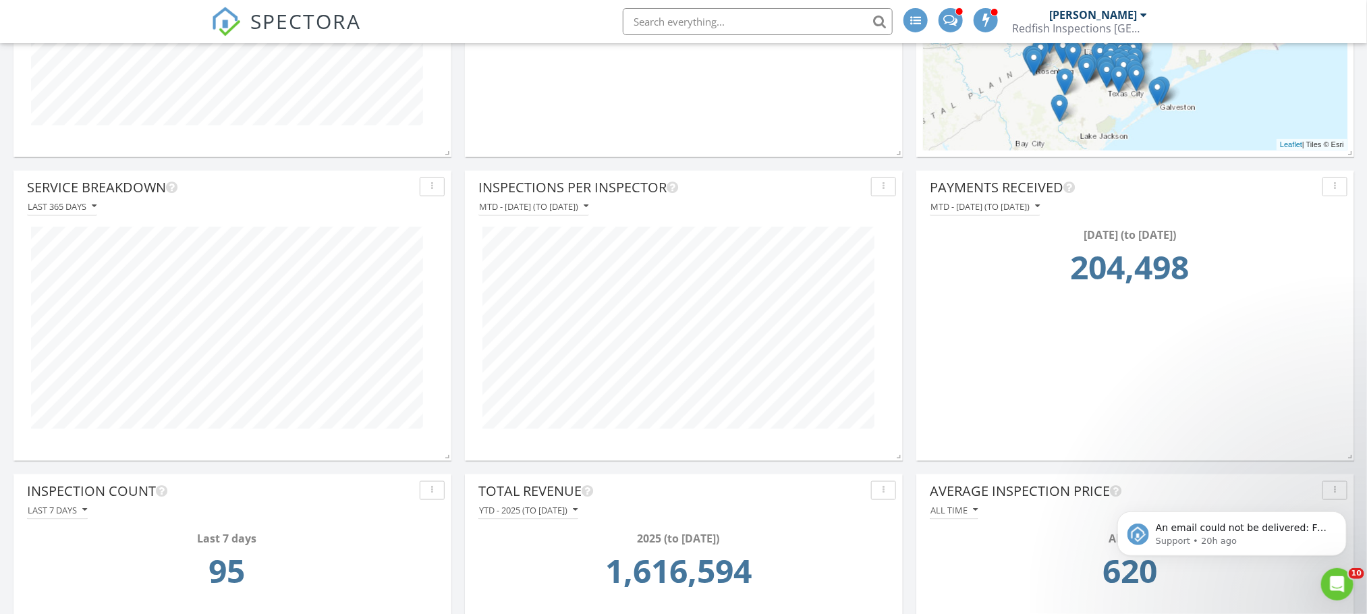
scroll to position [627, 0]
click at [588, 206] on icon "button" at bounding box center [586, 204] width 5 height 9
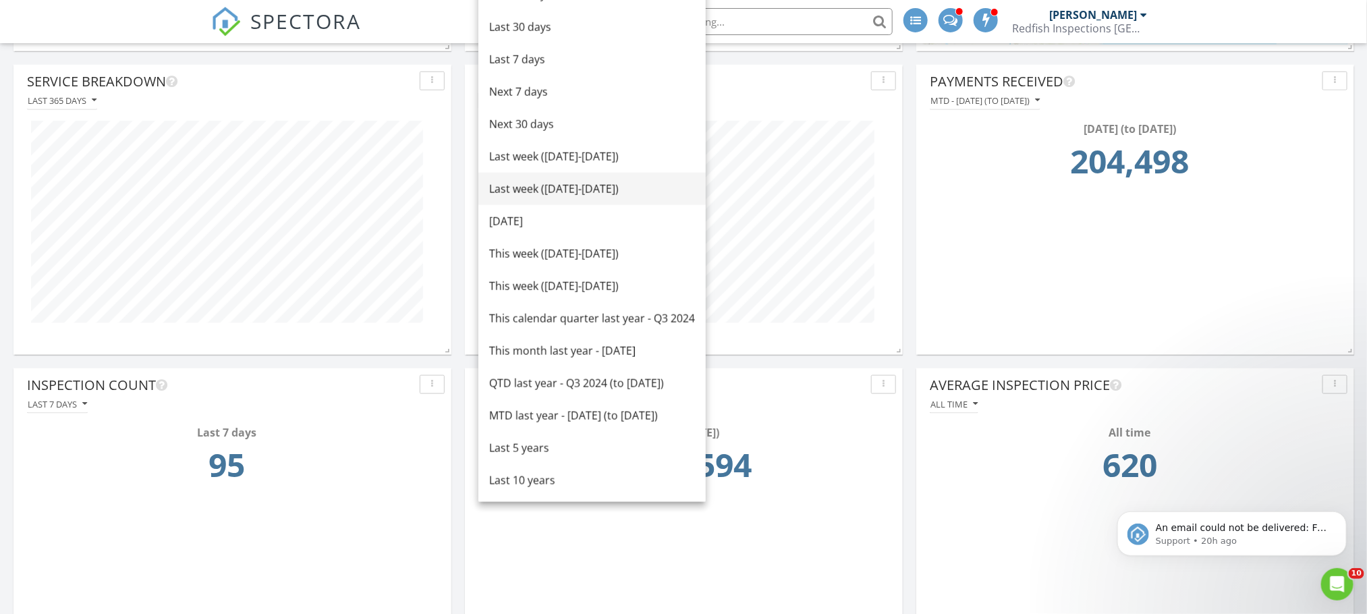
scroll to position [735, 0]
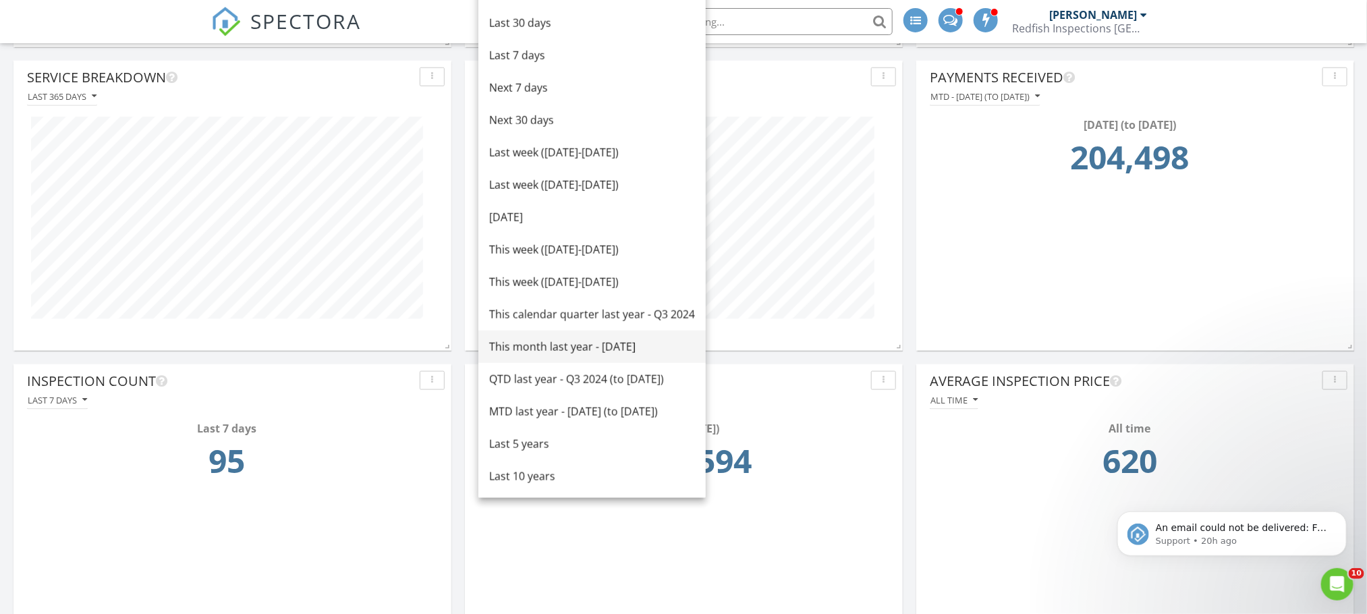
click at [563, 351] on div "This month last year - August 2024" at bounding box center [592, 347] width 206 height 16
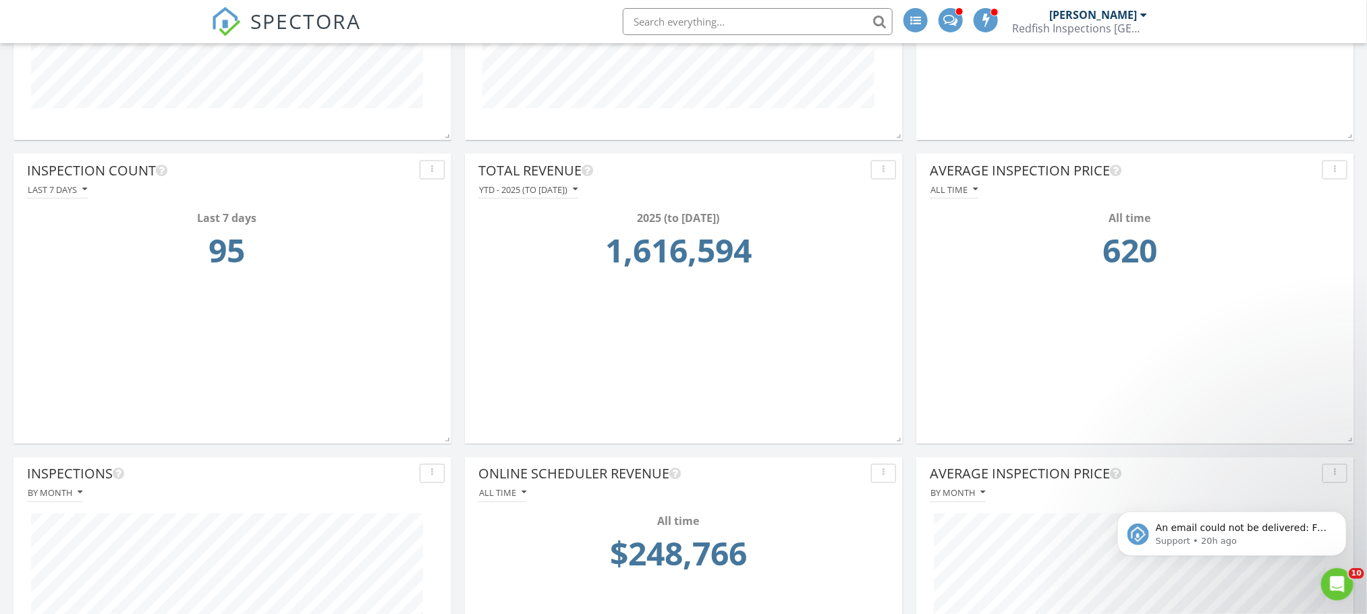
scroll to position [938, 0]
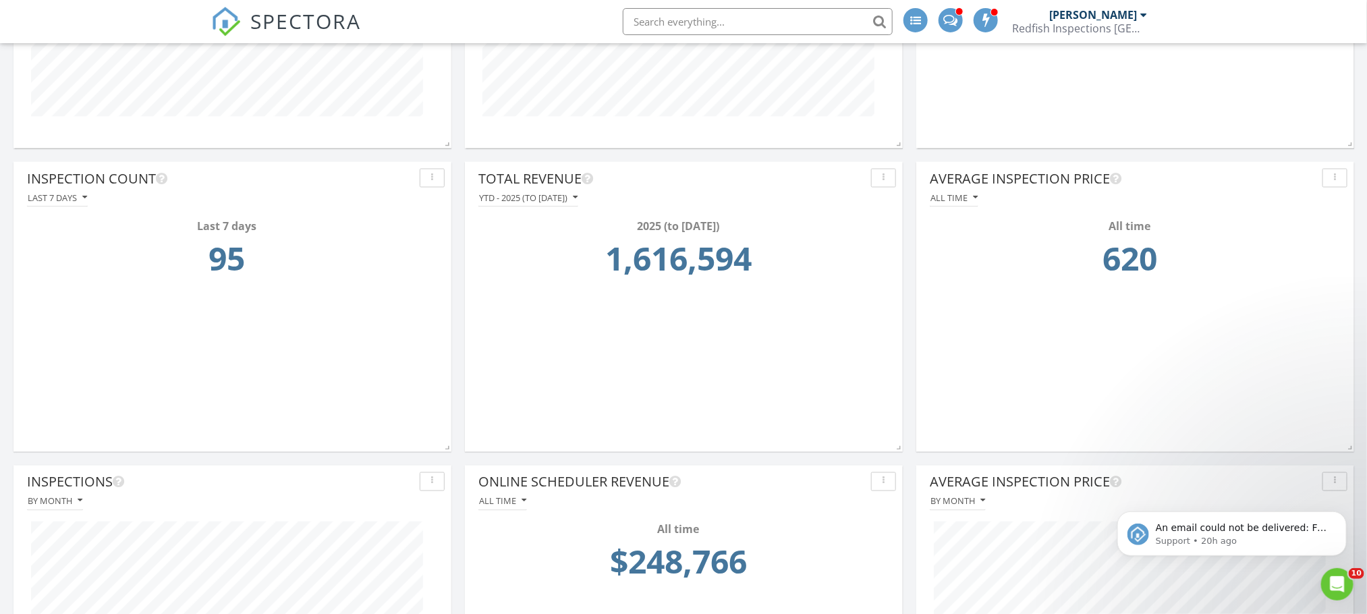
click at [978, 192] on div "All time" at bounding box center [1135, 198] width 424 height 18
click at [976, 198] on icon "button" at bounding box center [975, 197] width 5 height 9
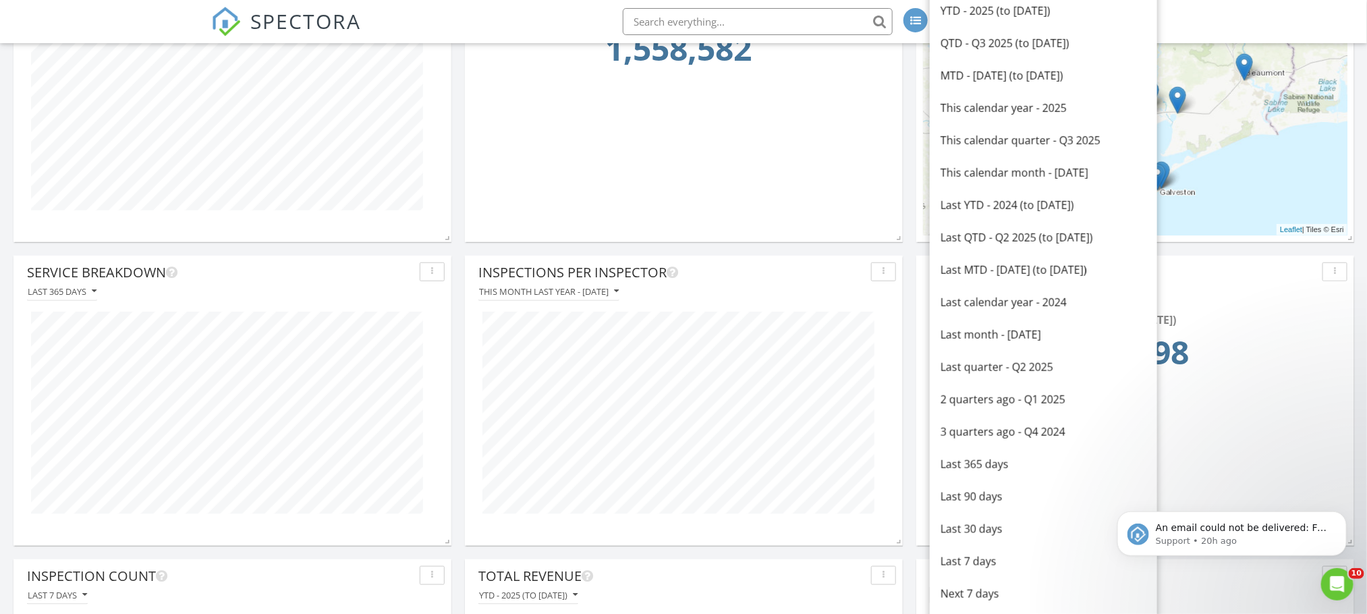
scroll to position [539, 0]
click at [1020, 72] on div "MTD - August 2025 (to Aug 28th)" at bounding box center [1043, 77] width 206 height 16
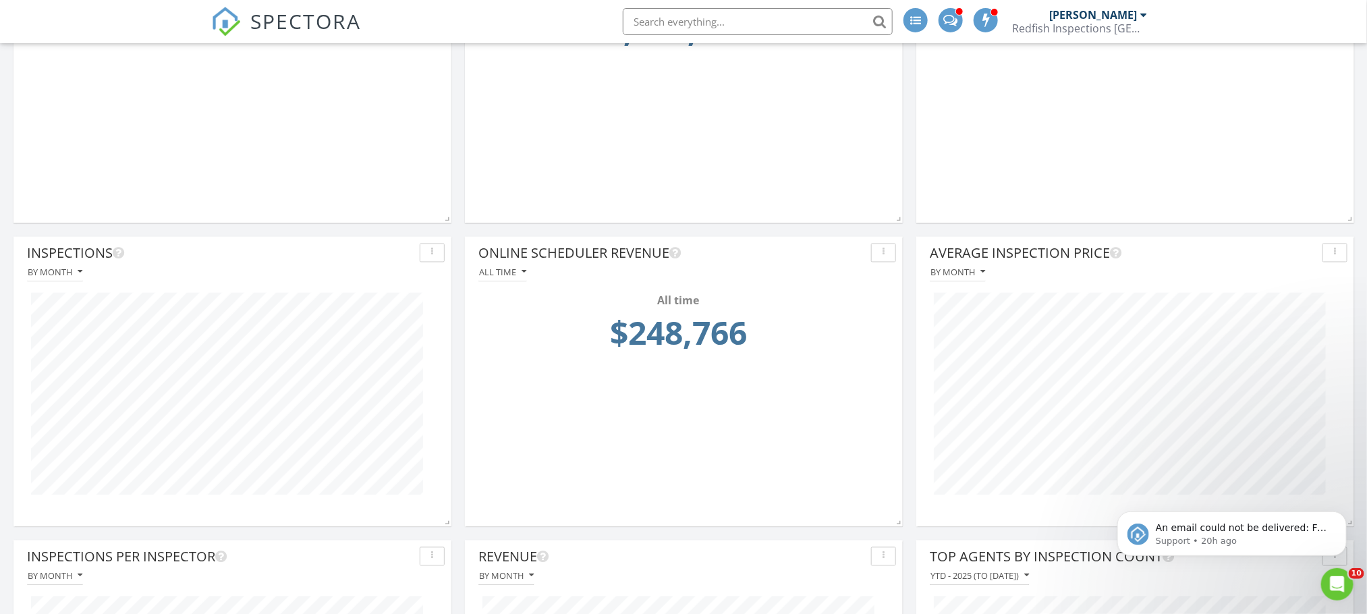
scroll to position [1154, 0]
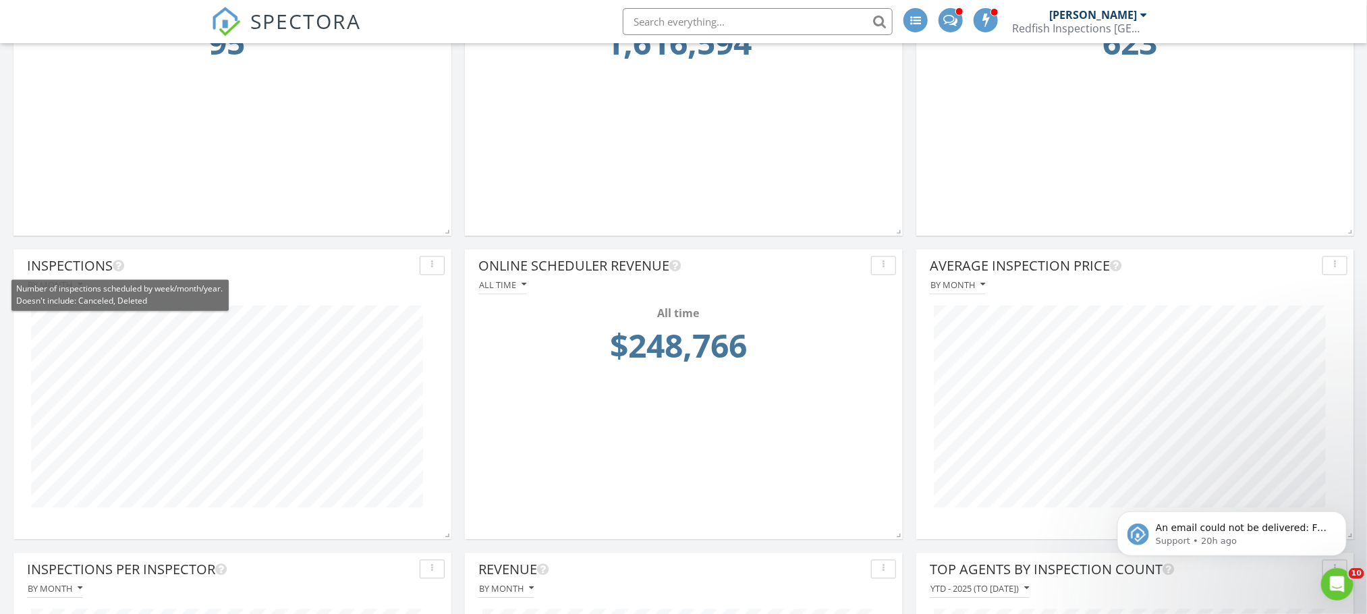
click at [114, 267] on icon at bounding box center [118, 266] width 11 height 13
click at [121, 267] on icon at bounding box center [118, 266] width 11 height 13
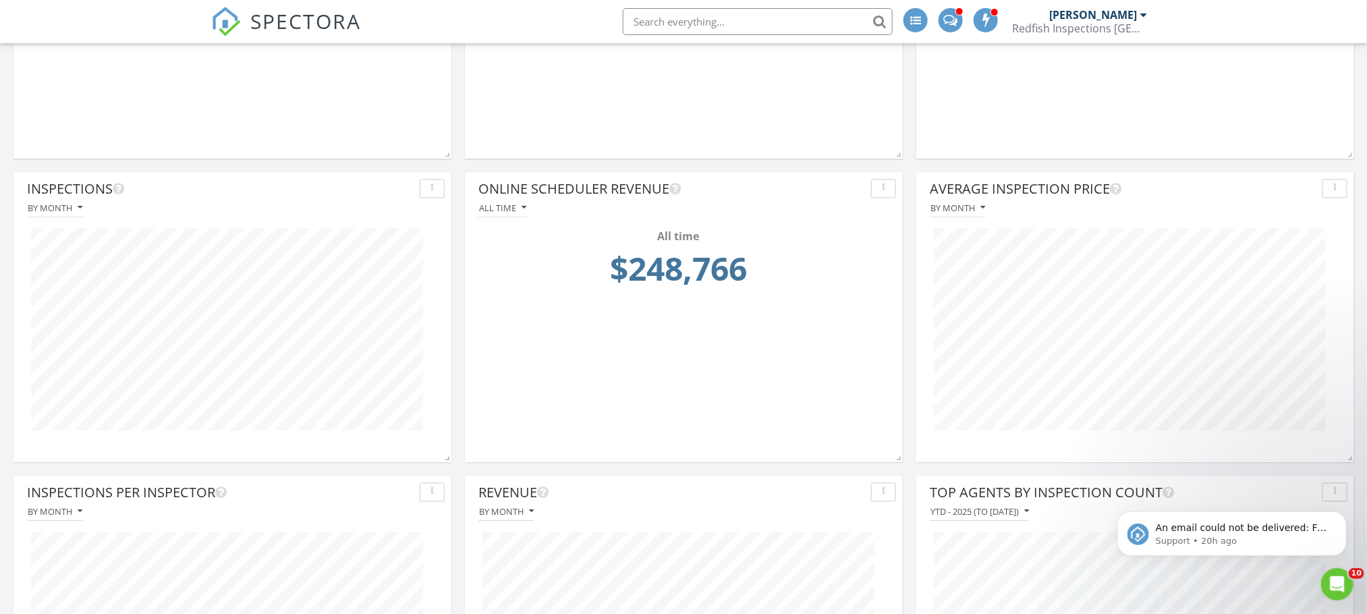
scroll to position [1247, 0]
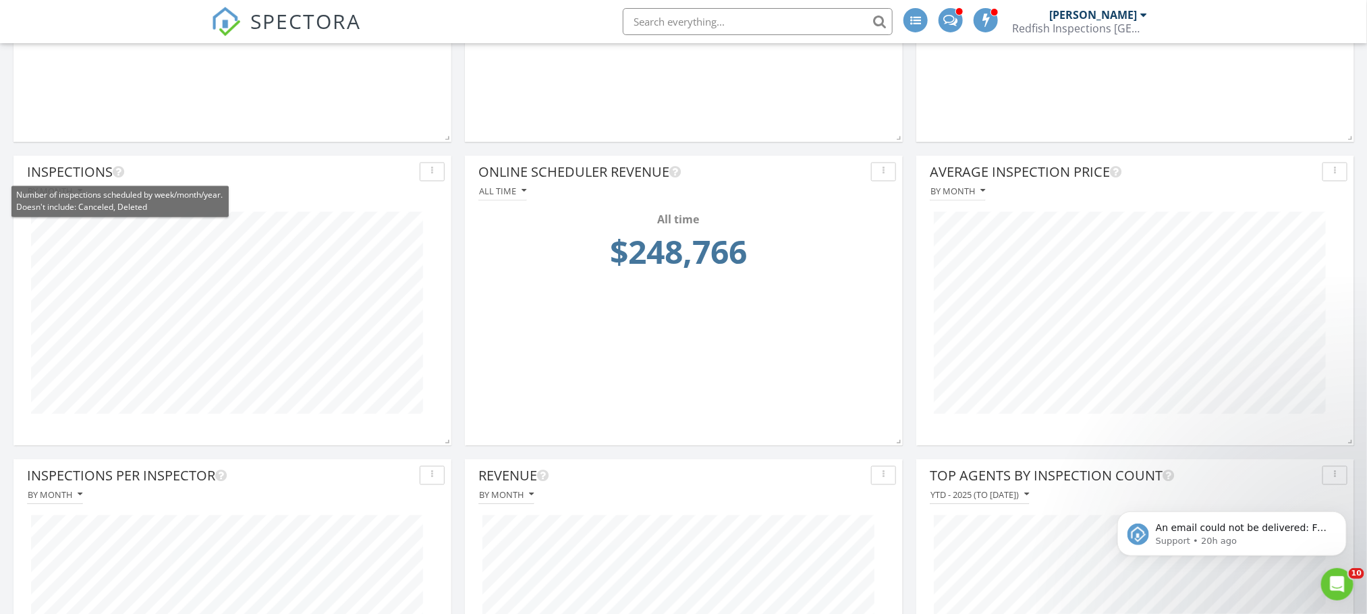
click at [114, 170] on icon at bounding box center [118, 172] width 11 height 13
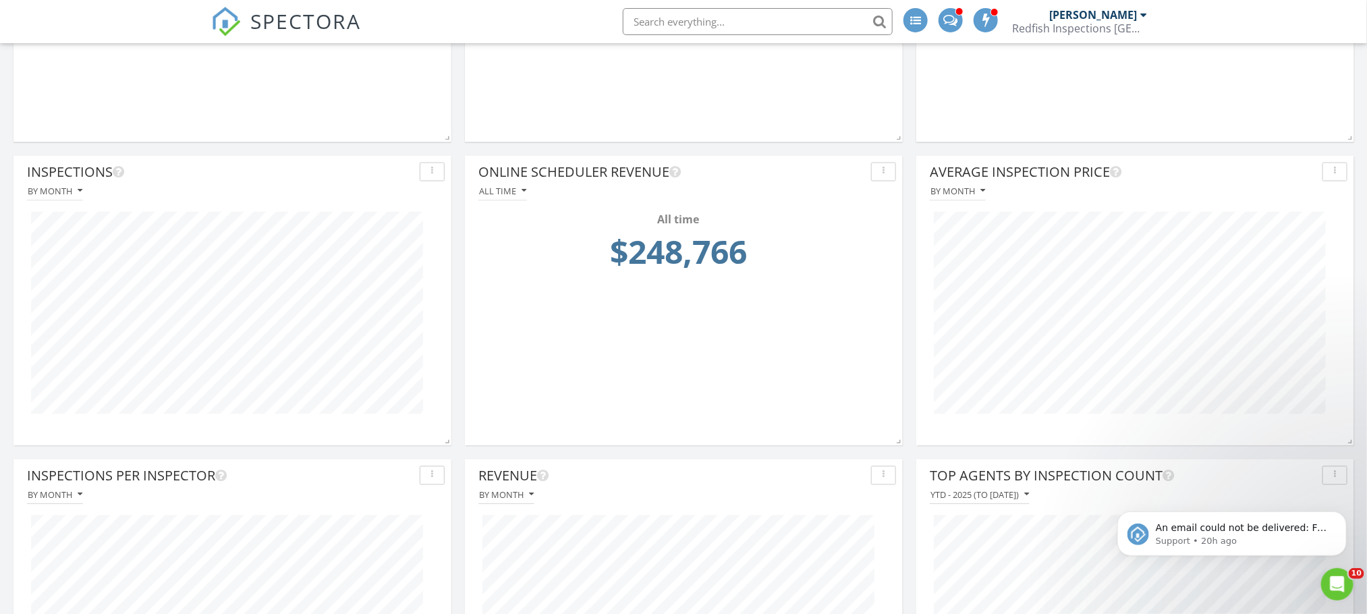
click at [78, 171] on div "Inspections" at bounding box center [220, 173] width 387 height 20
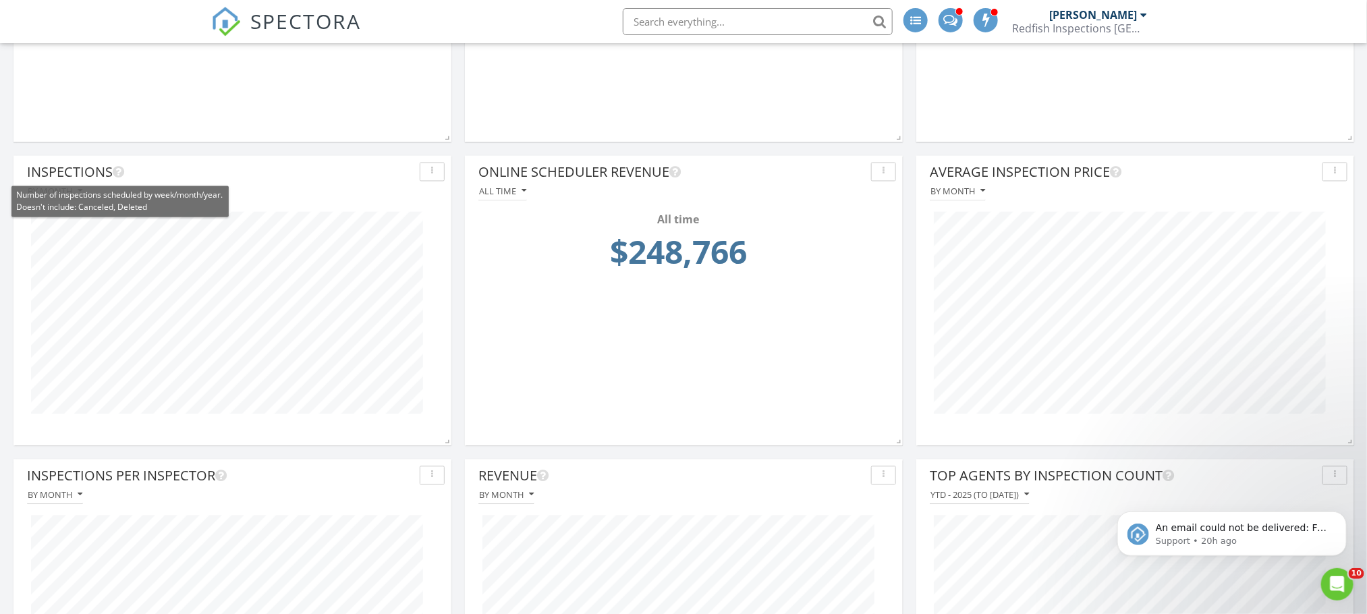
click at [123, 172] on icon at bounding box center [118, 172] width 11 height 13
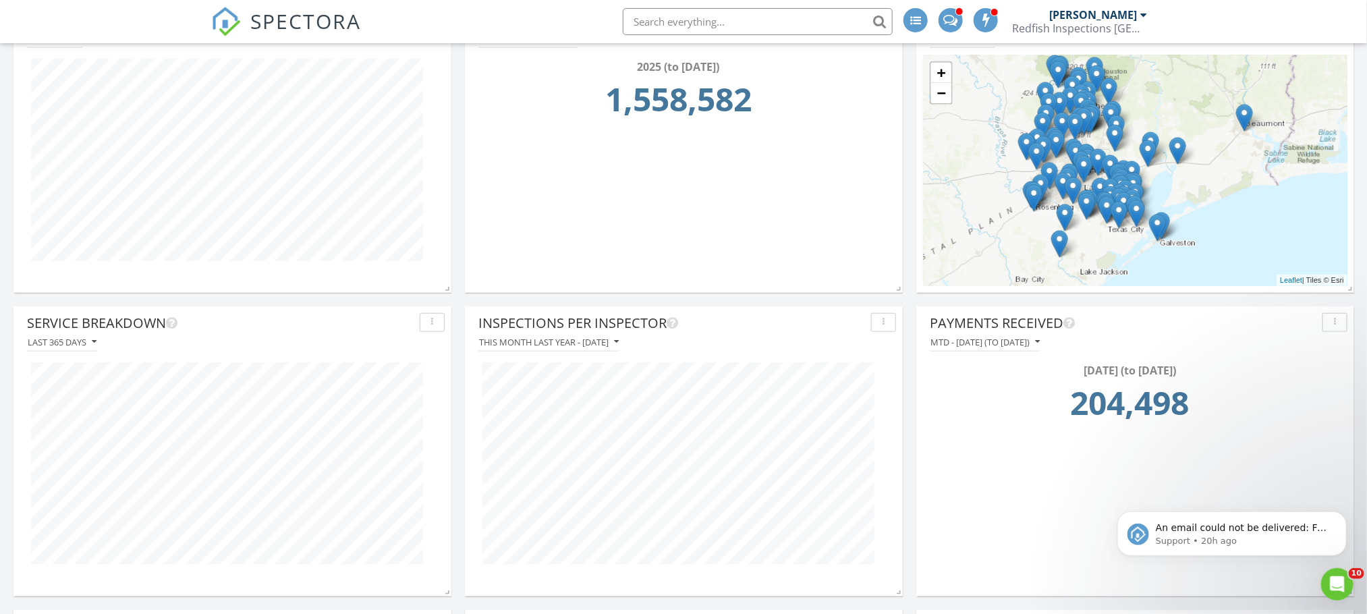
scroll to position [506, 0]
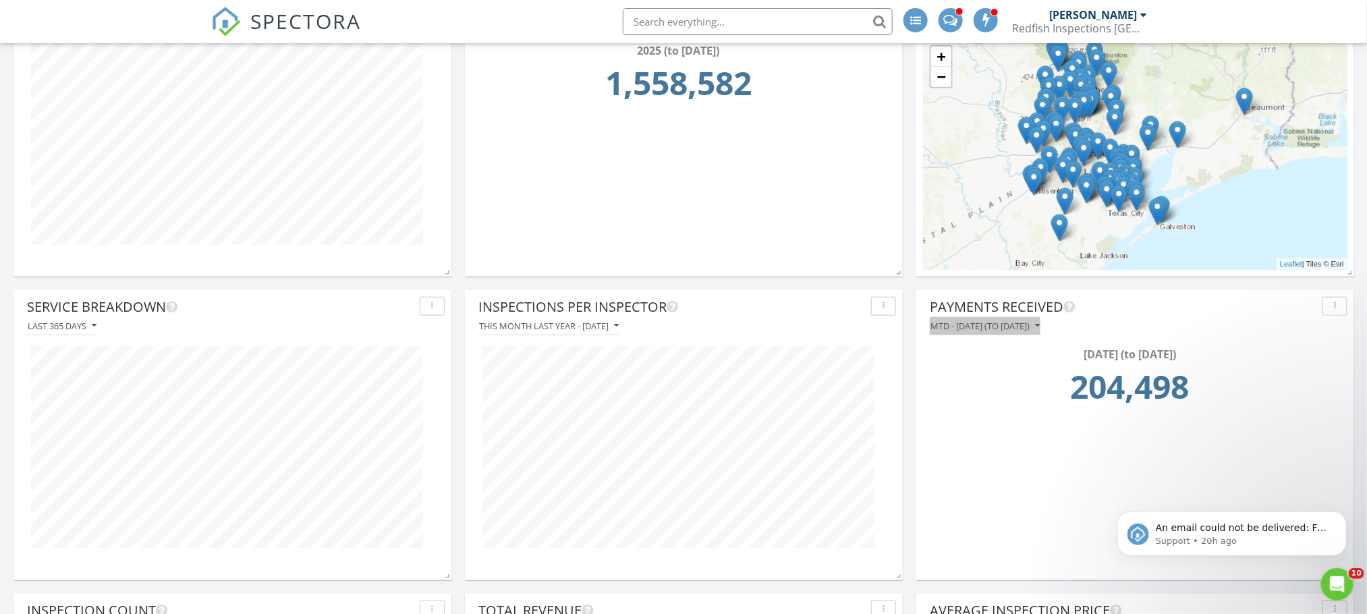
click at [1040, 322] on icon "button" at bounding box center [1037, 325] width 5 height 9
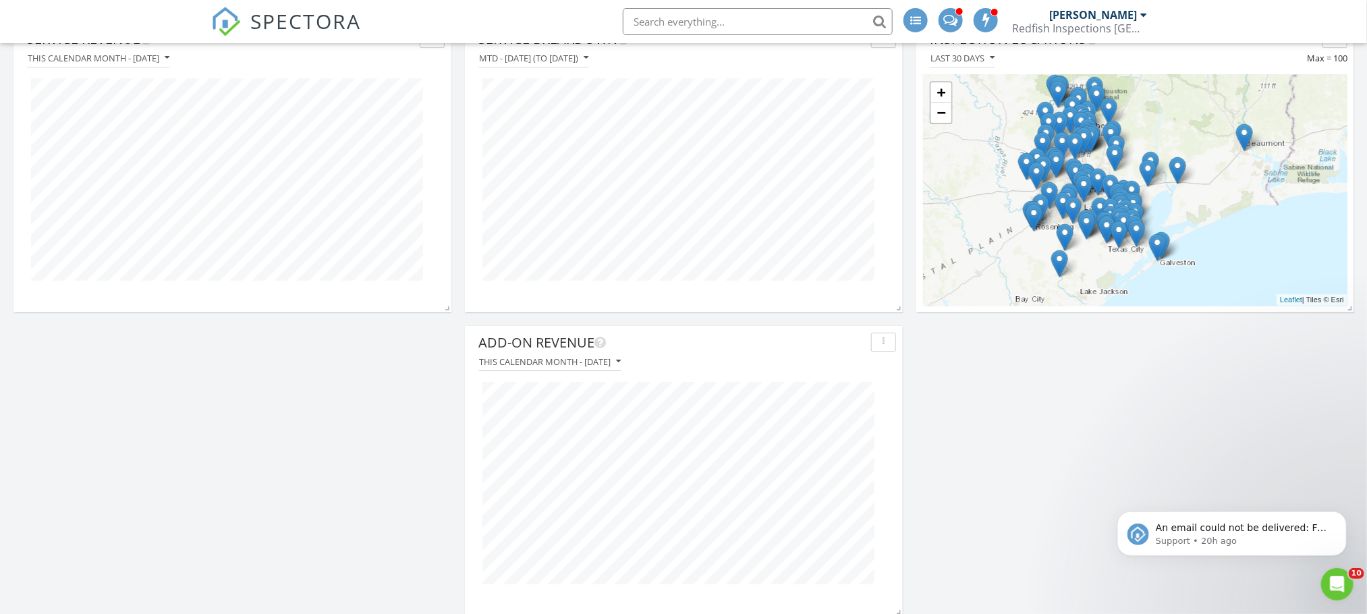
scroll to position [2307, 0]
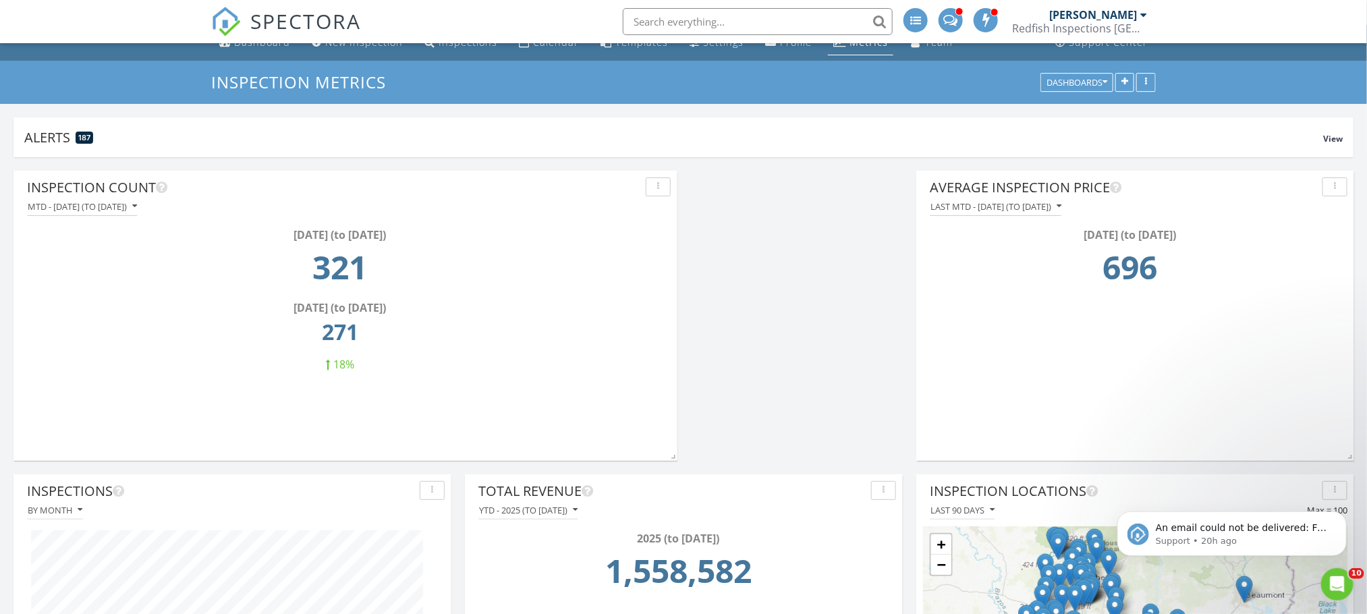
scroll to position [0, 0]
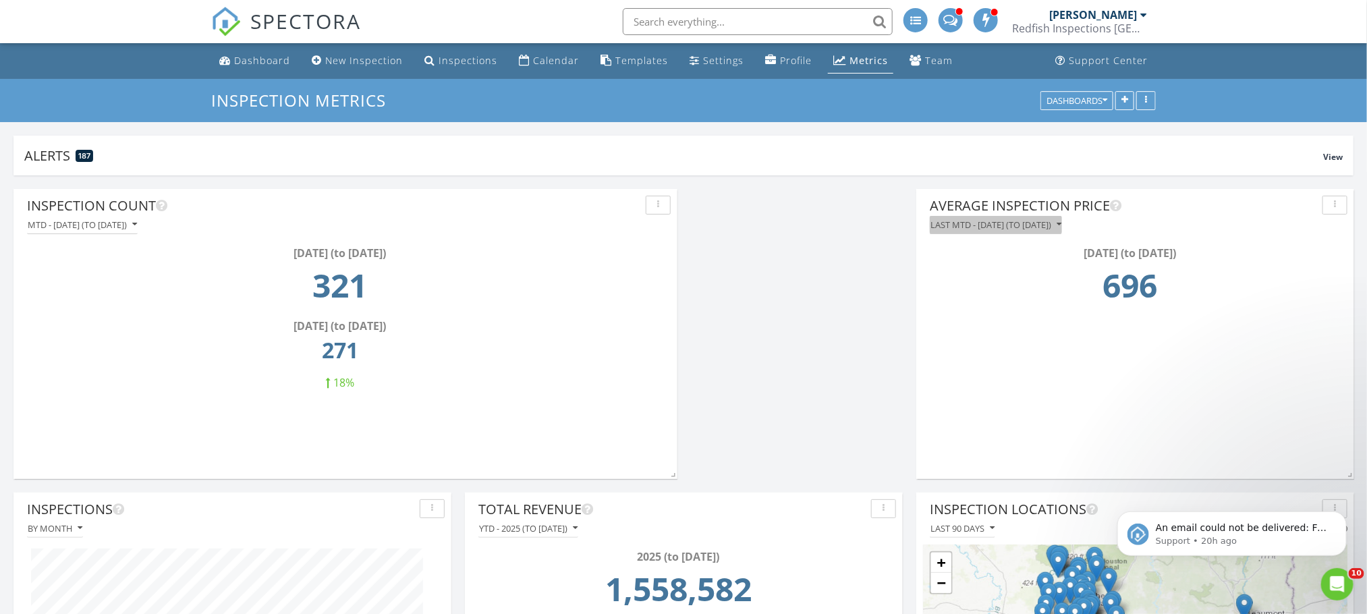
click at [1061, 223] on div "Last MTD - July 2025 (to Jul 28th)" at bounding box center [995, 224] width 131 height 9
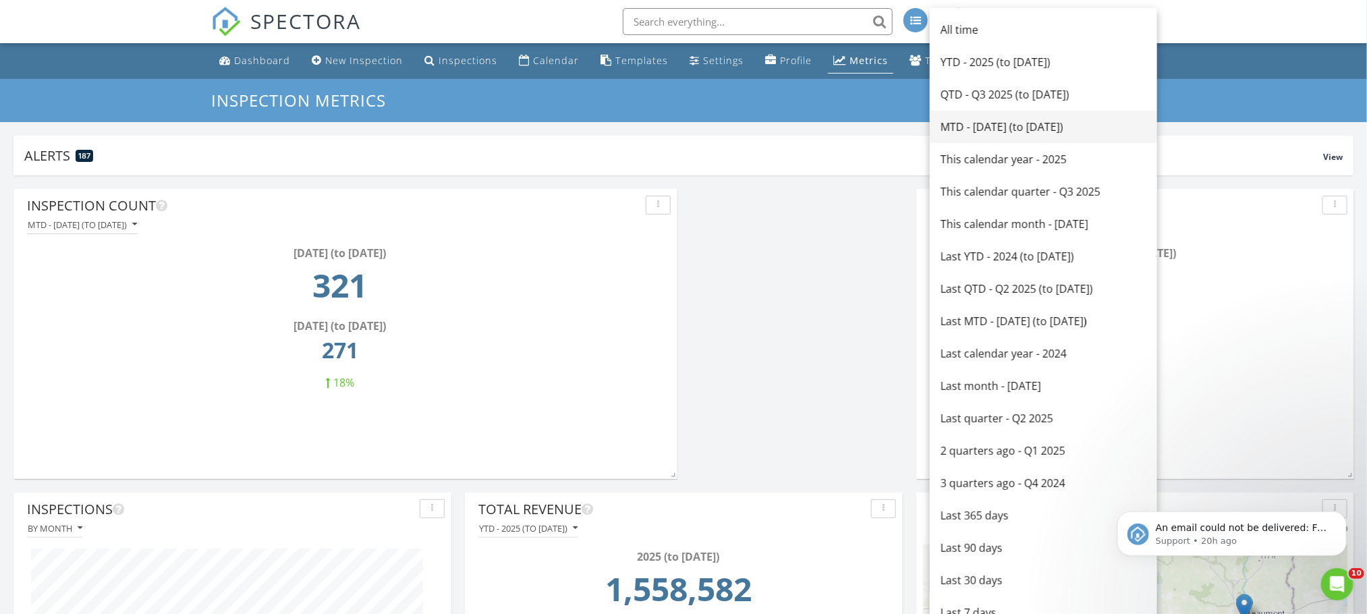
click at [1025, 124] on div "MTD - August 2025 (to Aug 28th)" at bounding box center [1043, 127] width 206 height 16
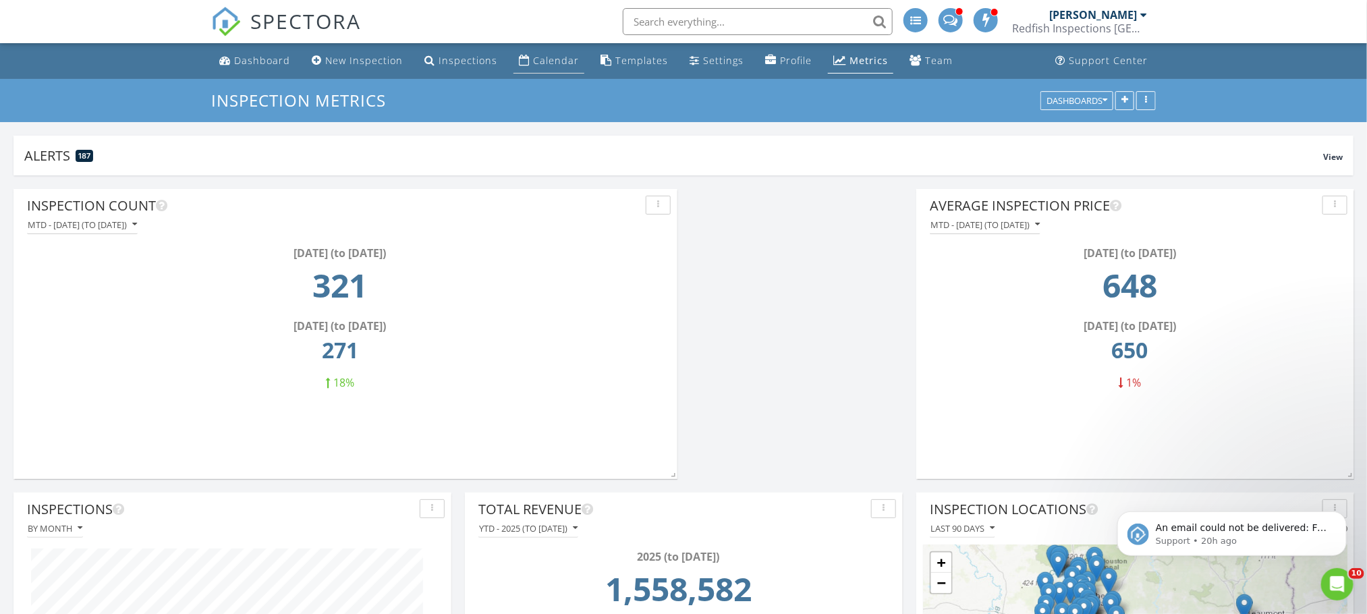
click at [537, 57] on div "Calendar" at bounding box center [556, 60] width 46 height 13
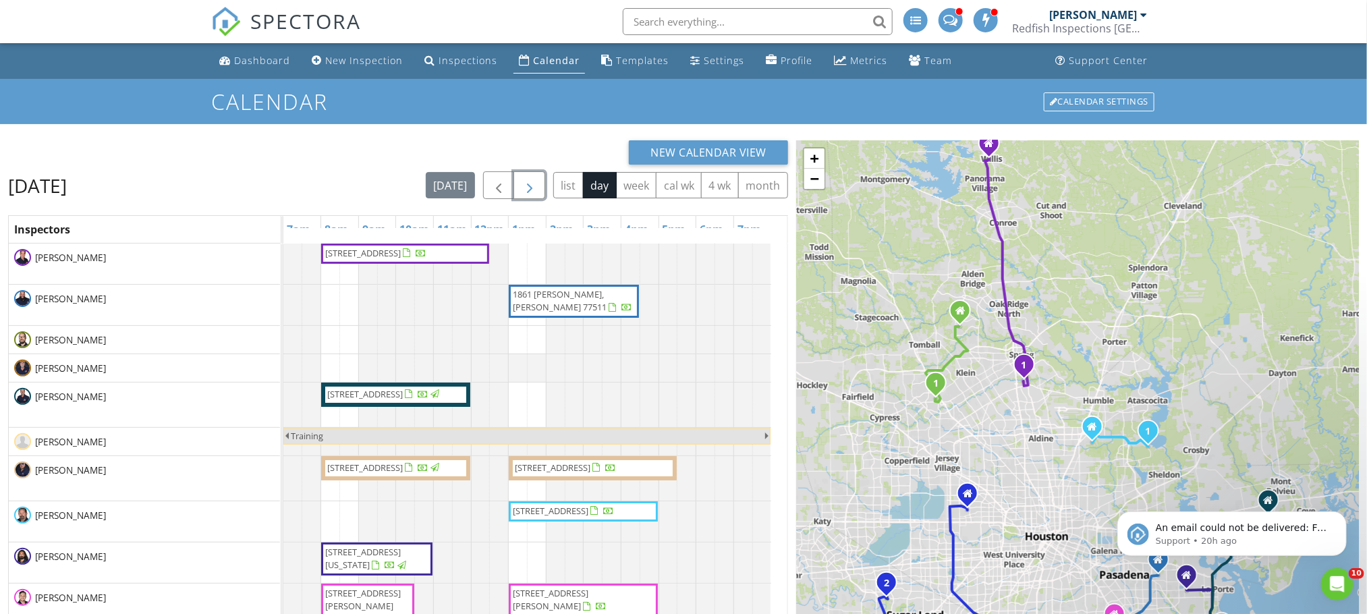
click at [521, 189] on span "button" at bounding box center [529, 185] width 16 height 16
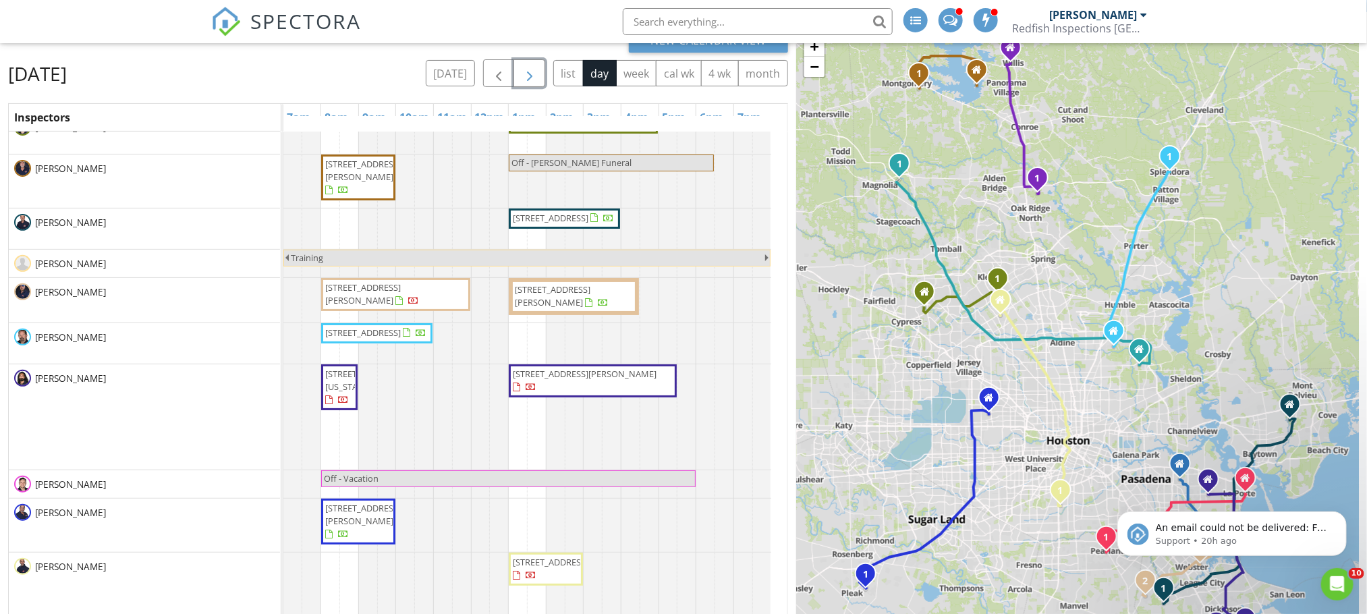
scroll to position [100, 0]
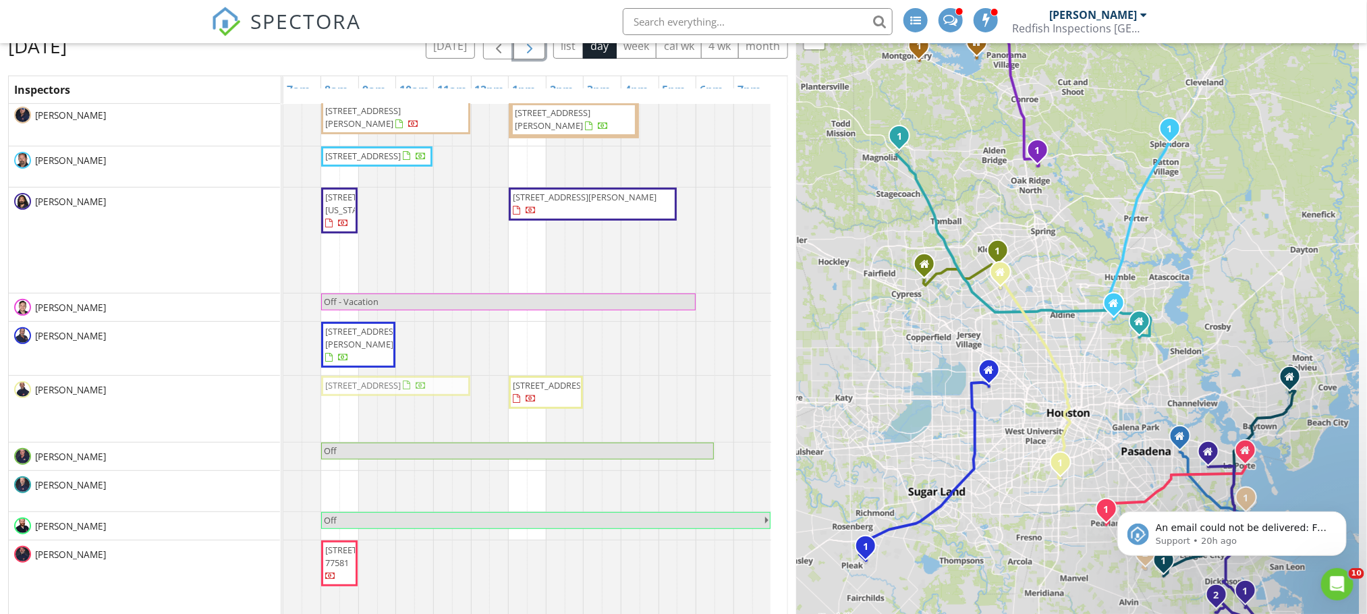
drag, startPoint x: 411, startPoint y: 478, endPoint x: 411, endPoint y: 420, distance: 58.7
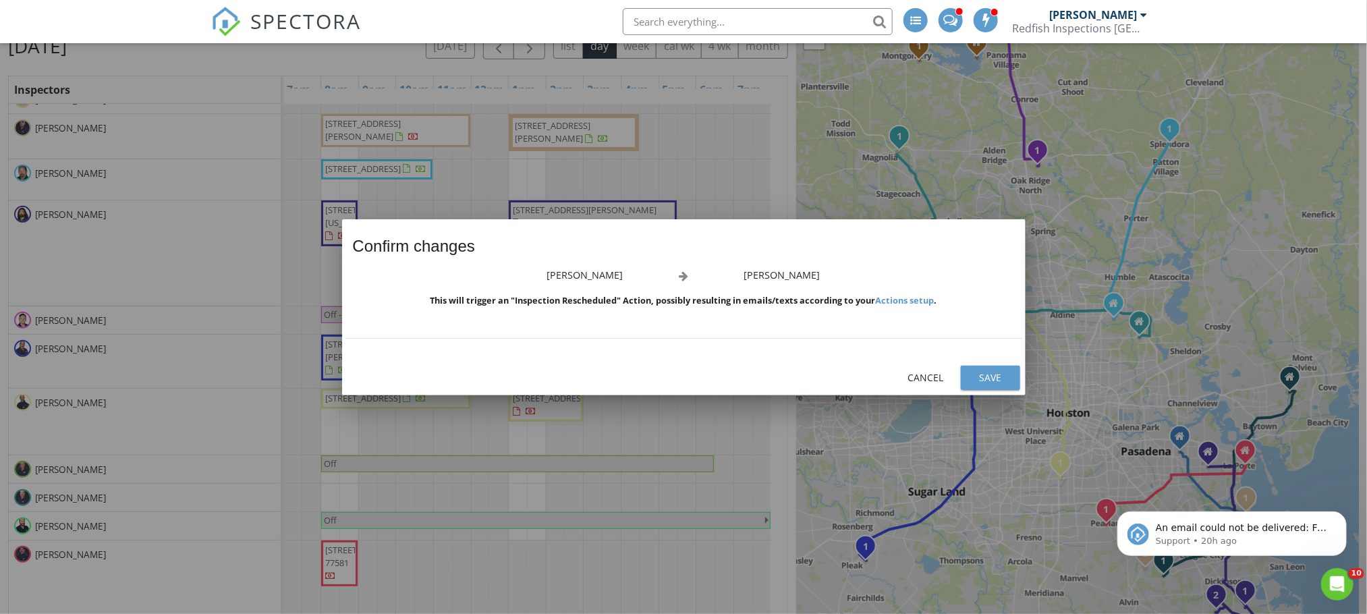
click at [978, 376] on div "Save" at bounding box center [990, 377] width 38 height 14
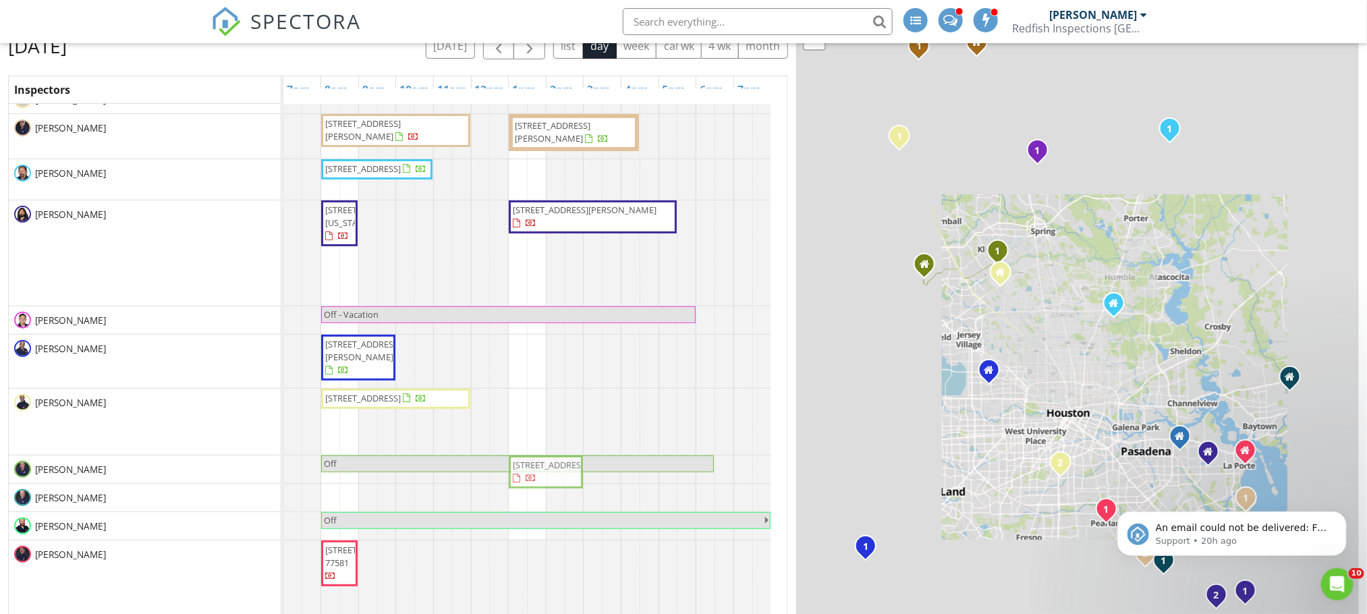
drag, startPoint x: 549, startPoint y: 409, endPoint x: 550, endPoint y: 470, distance: 60.1
click at [550, 470] on tbody "10021 Preserve Wy, Conroe 77385 [STREET_ADDRESS][PERSON_NAME] [STREET_ADDRESS] …" at bounding box center [527, 263] width 488 height 766
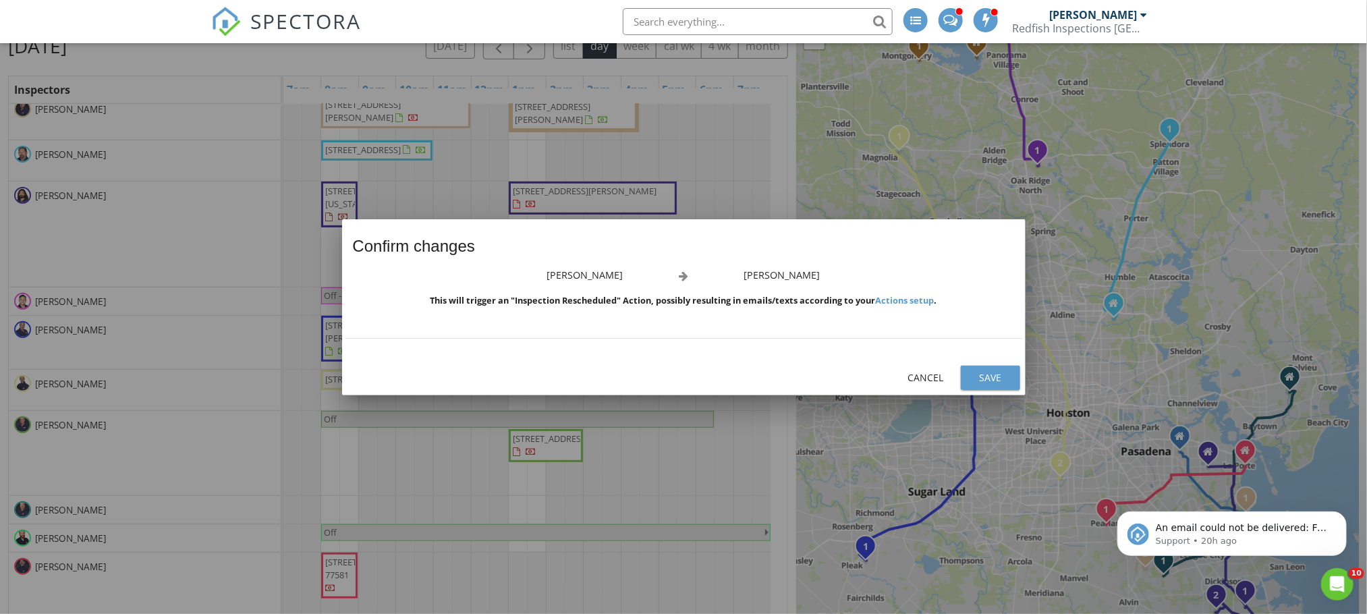
click at [553, 476] on div at bounding box center [683, 307] width 1367 height 614
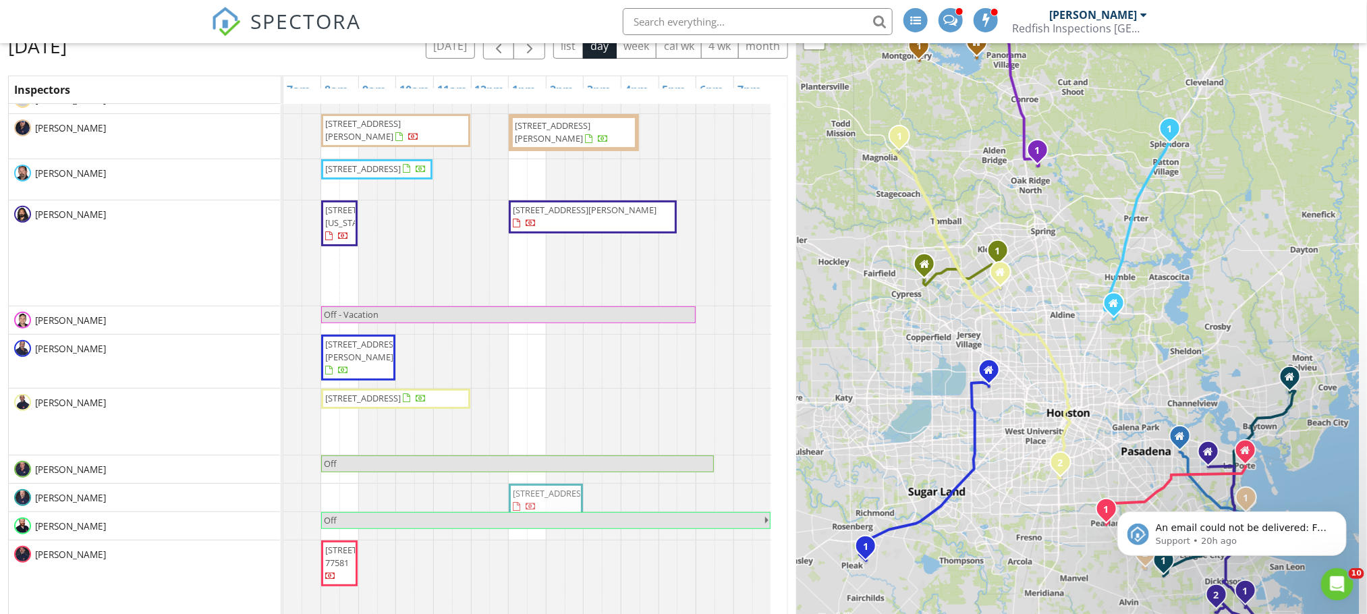
click at [543, 496] on tbody "10021 Preserve Wy, Conroe 77385 [STREET_ADDRESS][PERSON_NAME] [STREET_ADDRESS] …" at bounding box center [527, 263] width 488 height 766
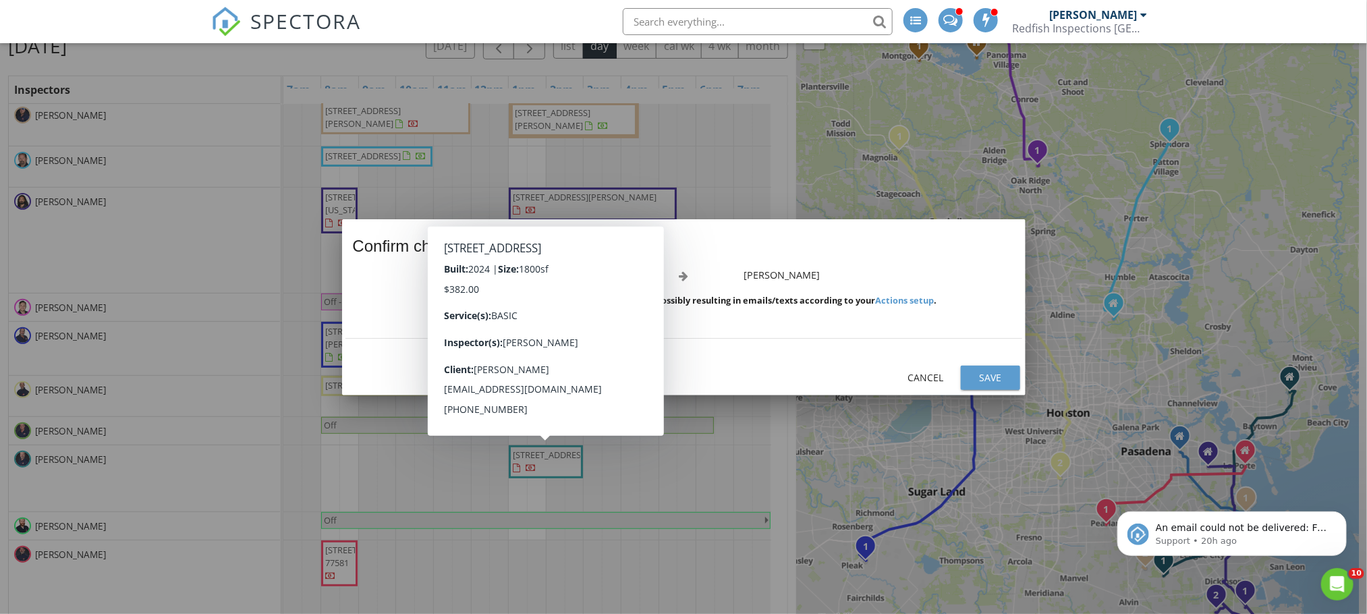
click at [988, 371] on div "Save" at bounding box center [990, 377] width 38 height 14
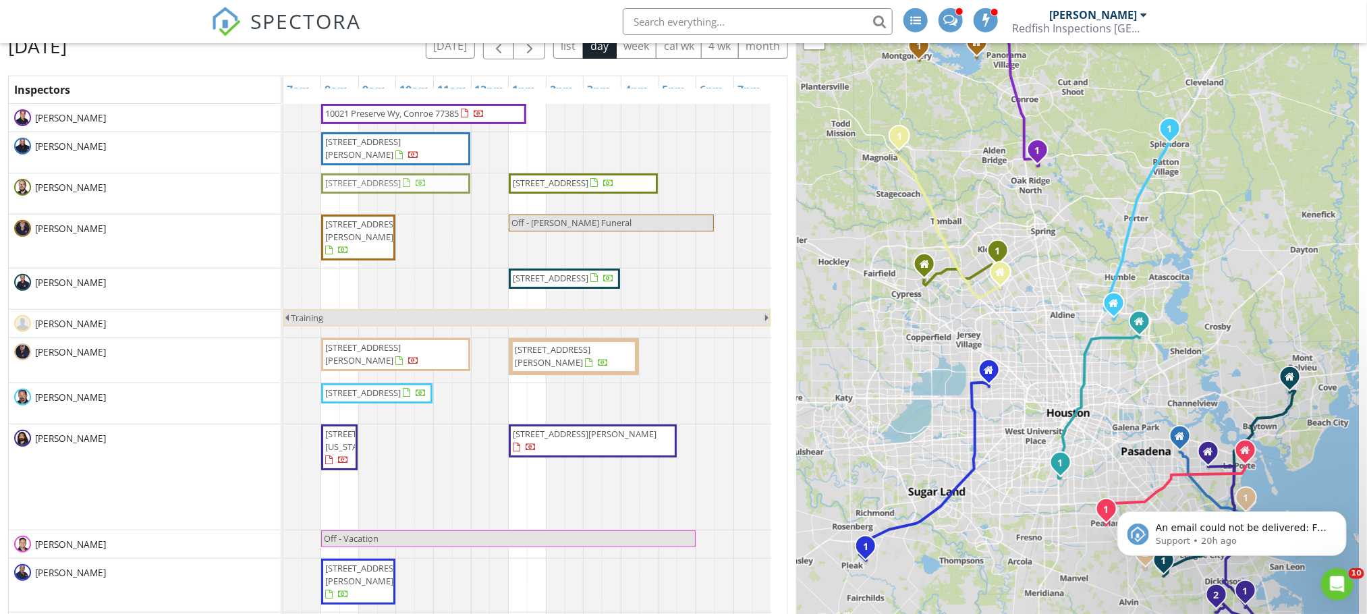
drag, startPoint x: 395, startPoint y: 389, endPoint x: 393, endPoint y: 186, distance: 203.1
click at [393, 186] on tbody "10021 Preserve Wy, Conroe 77385 [STREET_ADDRESS][PERSON_NAME] [STREET_ADDRESS] …" at bounding box center [527, 493] width 488 height 778
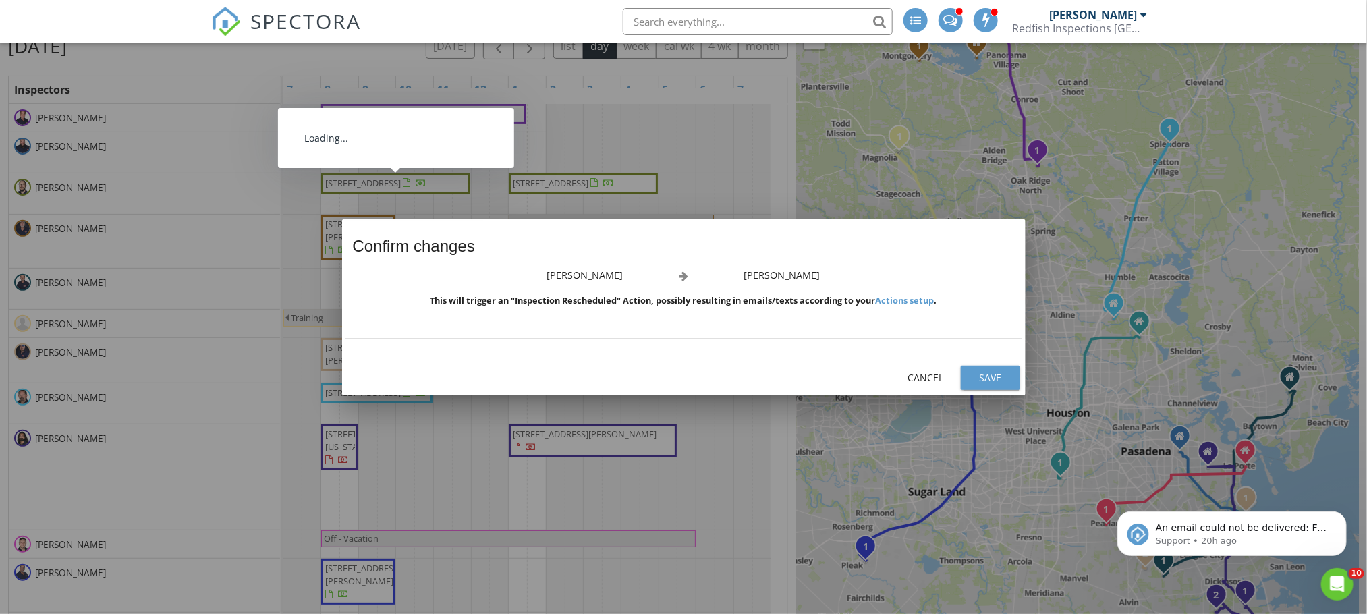
click at [986, 374] on div "Save" at bounding box center [990, 377] width 38 height 14
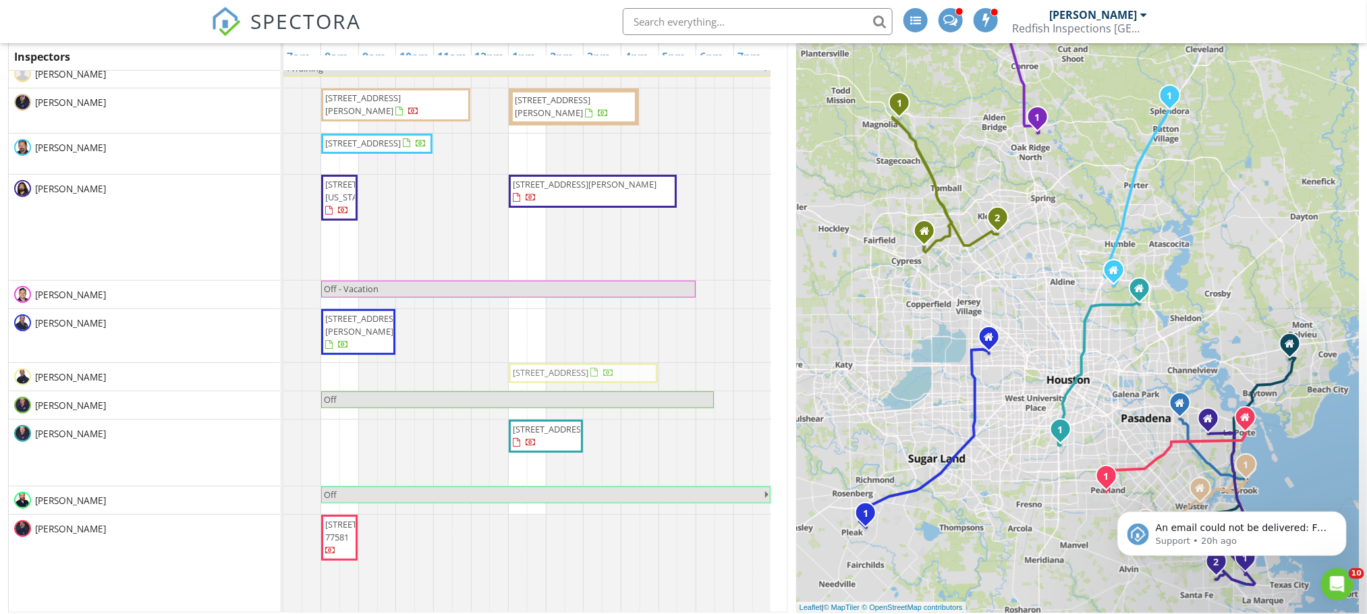
drag, startPoint x: 591, startPoint y: 187, endPoint x: 579, endPoint y: 380, distance: 194.0
click at [579, 380] on tbody "10021 Preserve Wy, Conroe 77385 [STREET_ADDRESS][PERSON_NAME] [STREET_ADDRESS] …" at bounding box center [527, 237] width 488 height 766
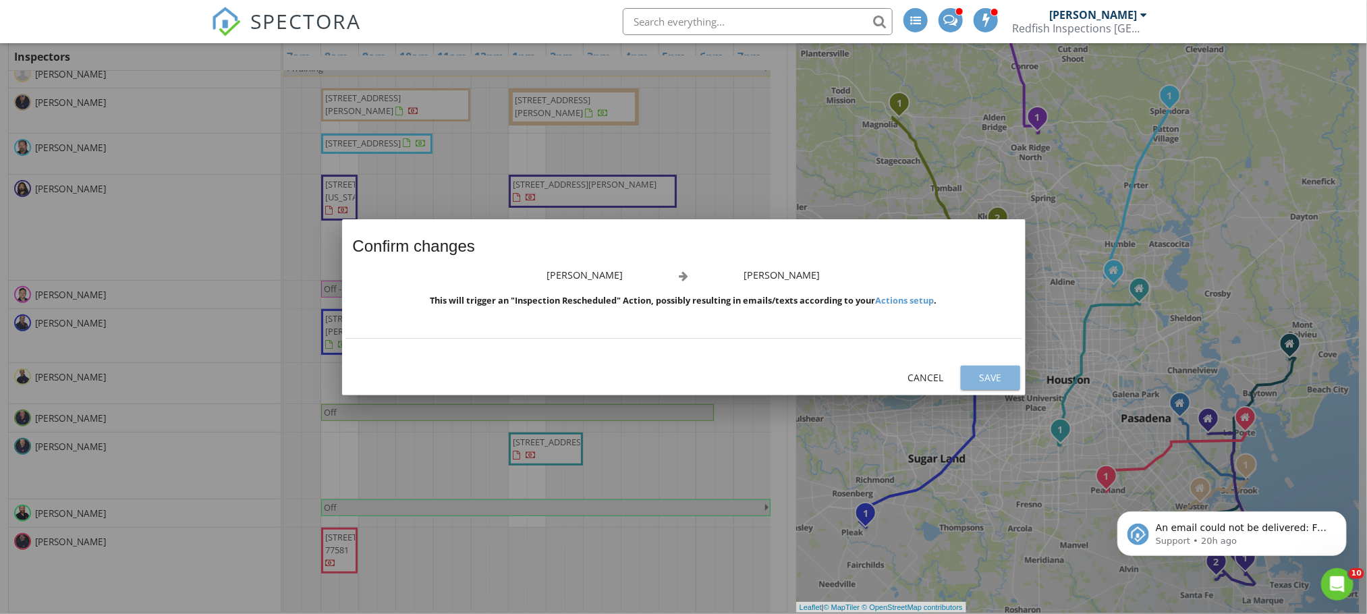
click at [986, 378] on div "Save" at bounding box center [990, 377] width 38 height 14
